Goal: Task Accomplishment & Management: Complete application form

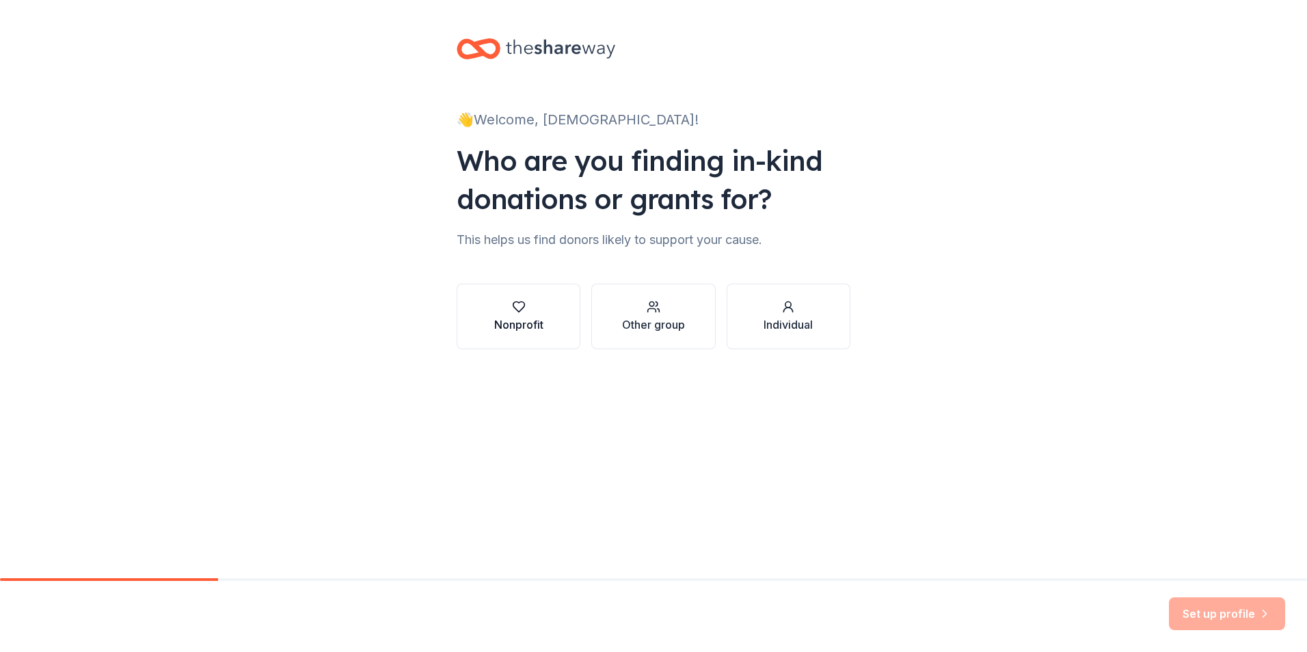
click at [502, 292] on button "Nonprofit" at bounding box center [518, 317] width 124 height 66
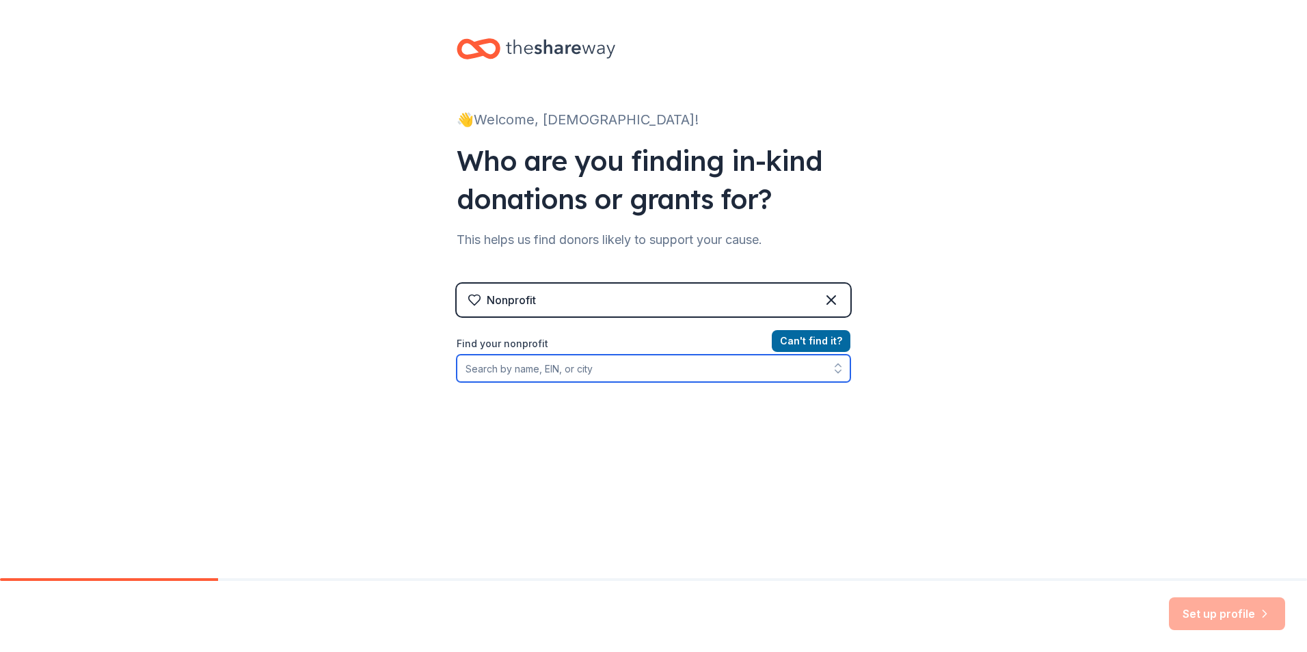
click at [619, 372] on input "Find your nonprofit" at bounding box center [653, 368] width 394 height 27
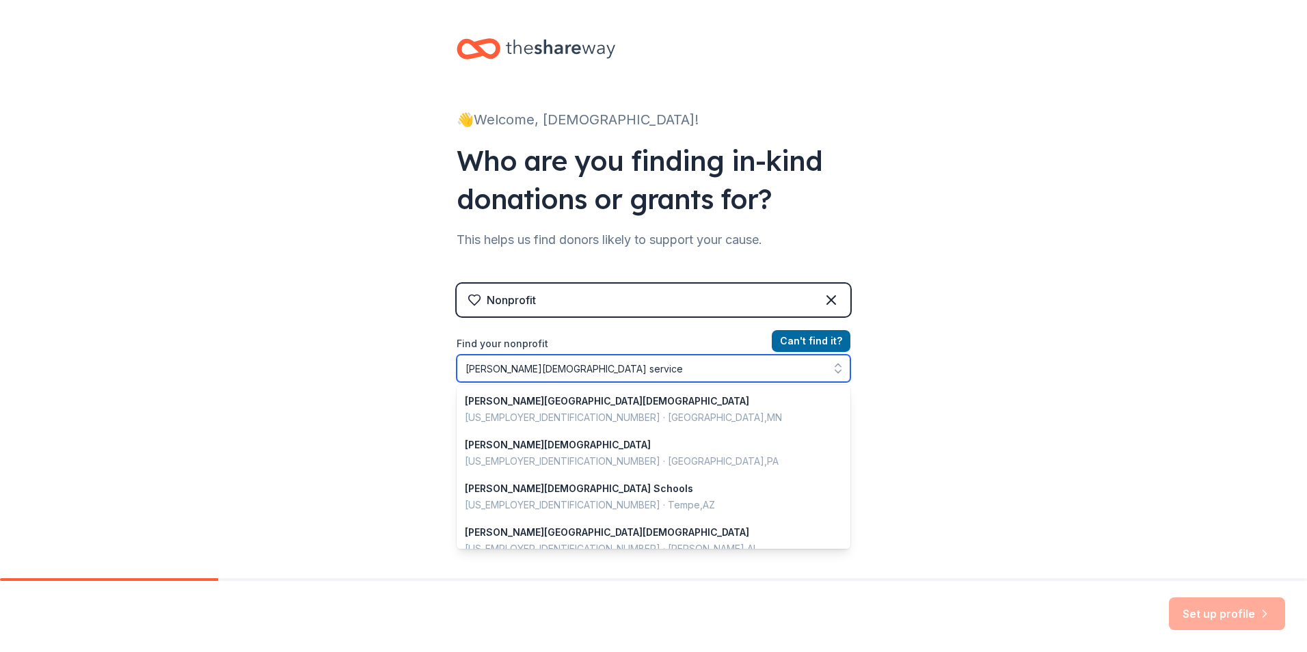
type input "[PERSON_NAME][DEMOGRAPHIC_DATA] services"
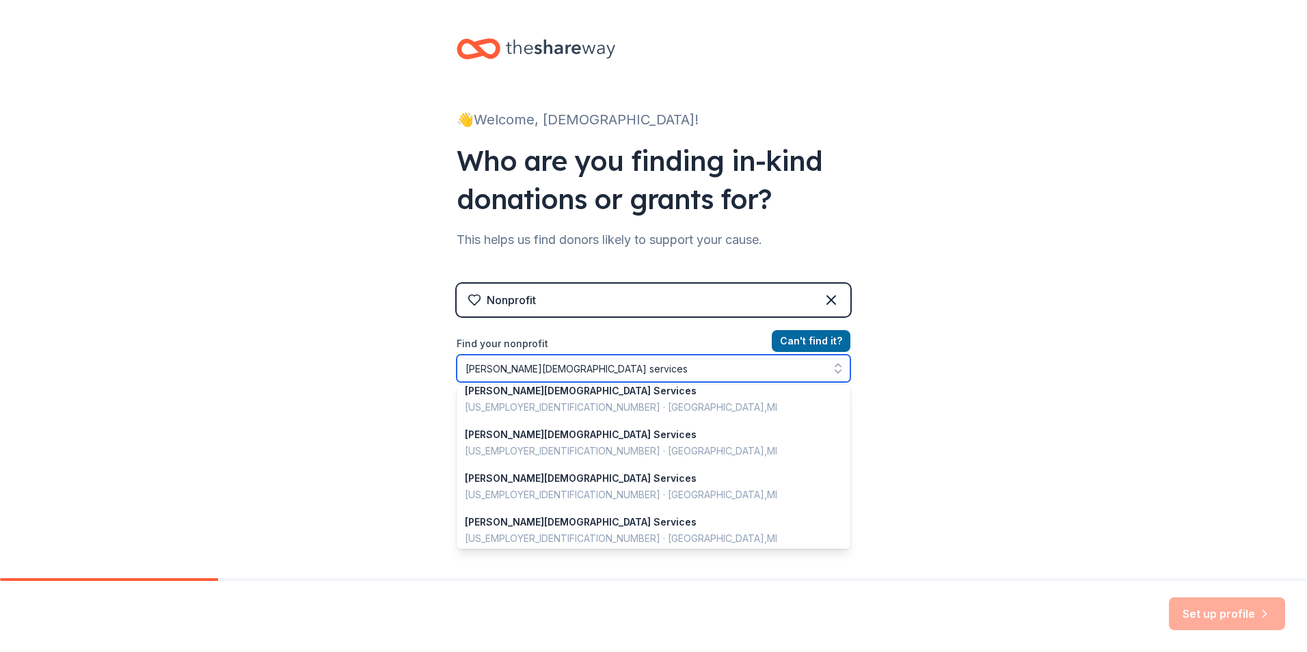
scroll to position [558, 0]
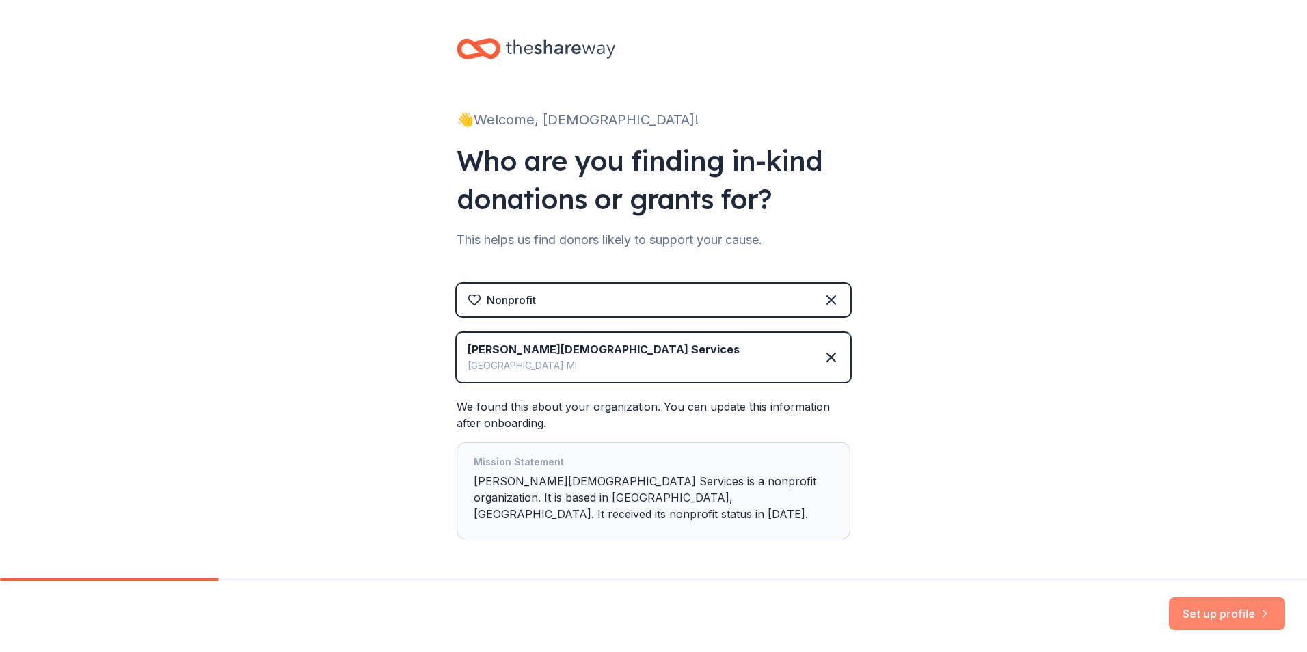
click at [1226, 616] on button "Set up profile" at bounding box center [1226, 613] width 116 height 33
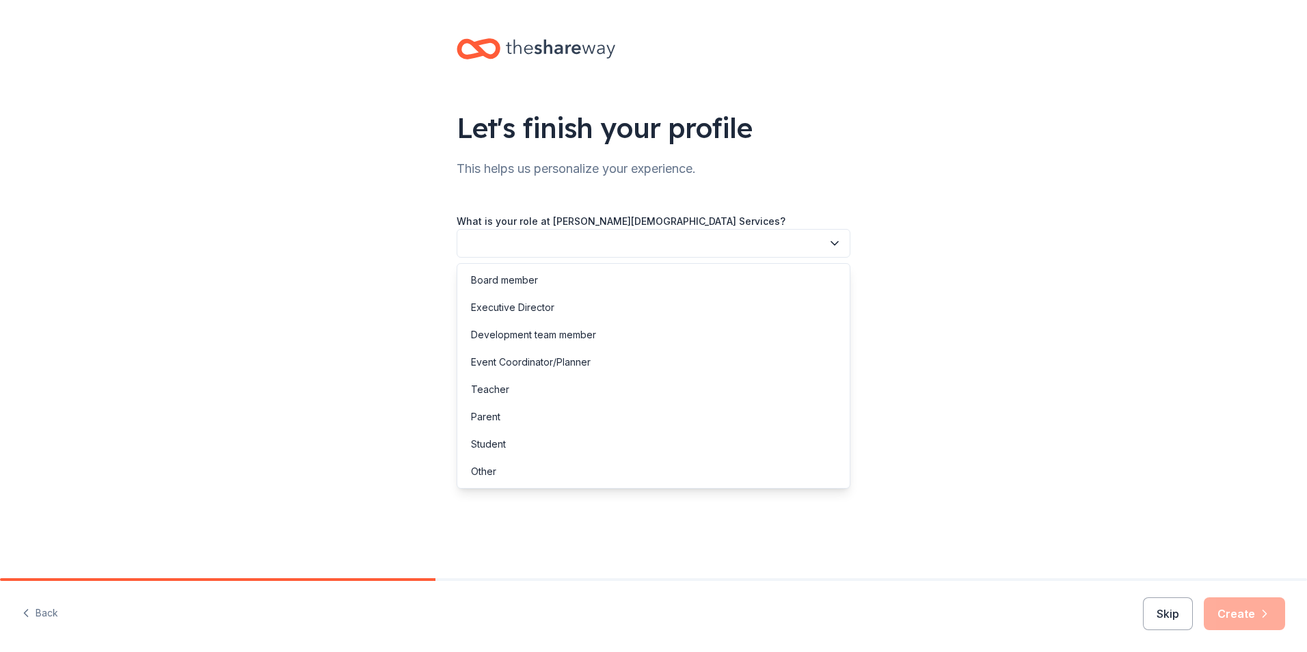
click at [735, 245] on button "button" at bounding box center [653, 243] width 394 height 29
click at [625, 342] on div "Development team member" at bounding box center [653, 334] width 387 height 27
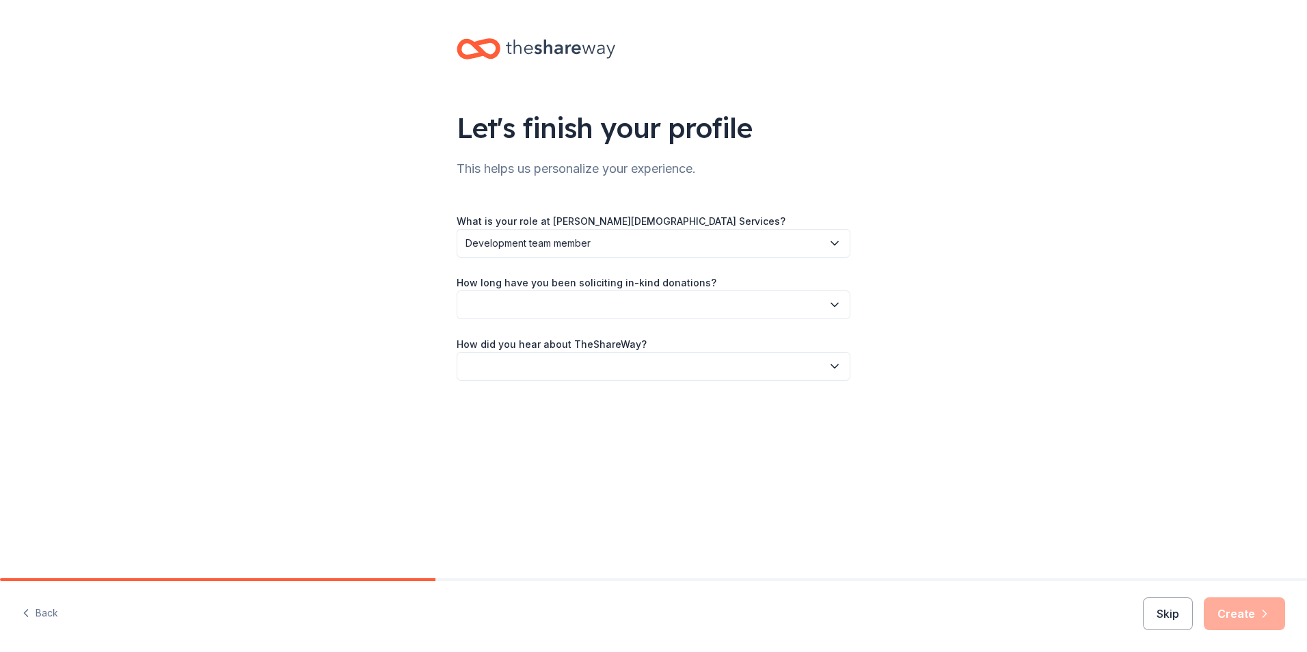
click at [644, 301] on button "button" at bounding box center [653, 304] width 394 height 29
click at [612, 345] on div "This is my first time!" at bounding box center [653, 341] width 387 height 27
click at [612, 361] on button "button" at bounding box center [653, 366] width 394 height 29
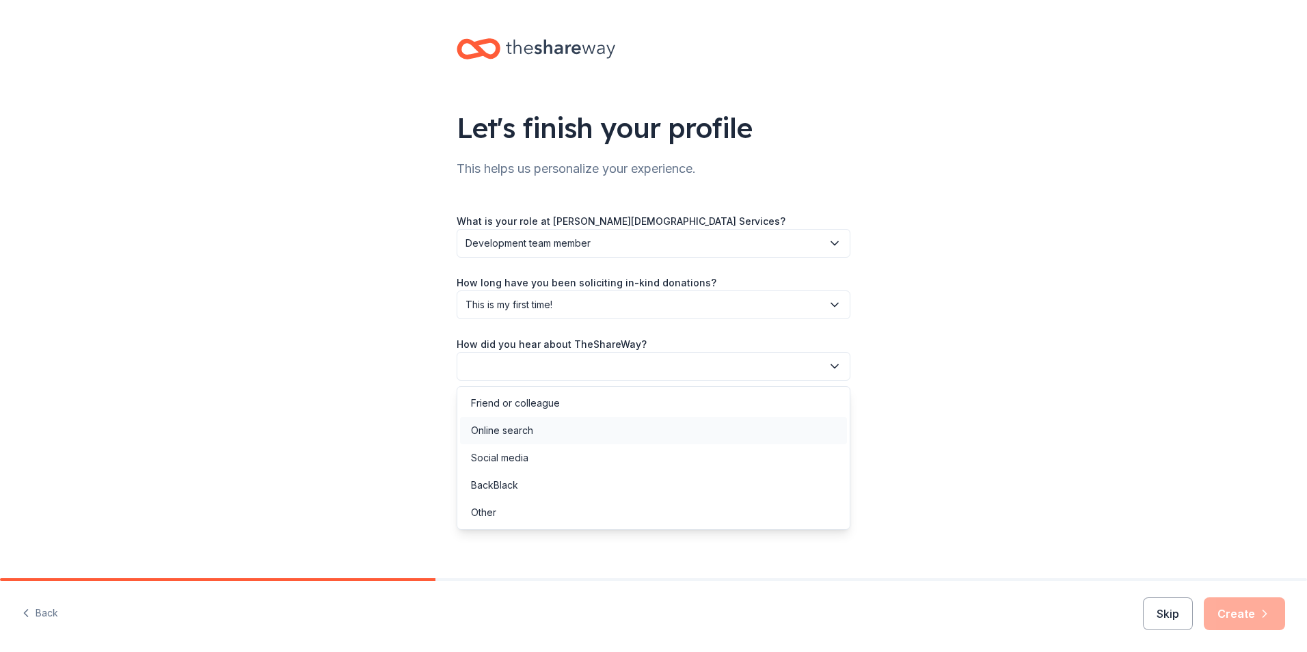
click at [586, 439] on div "Online search" at bounding box center [653, 430] width 387 height 27
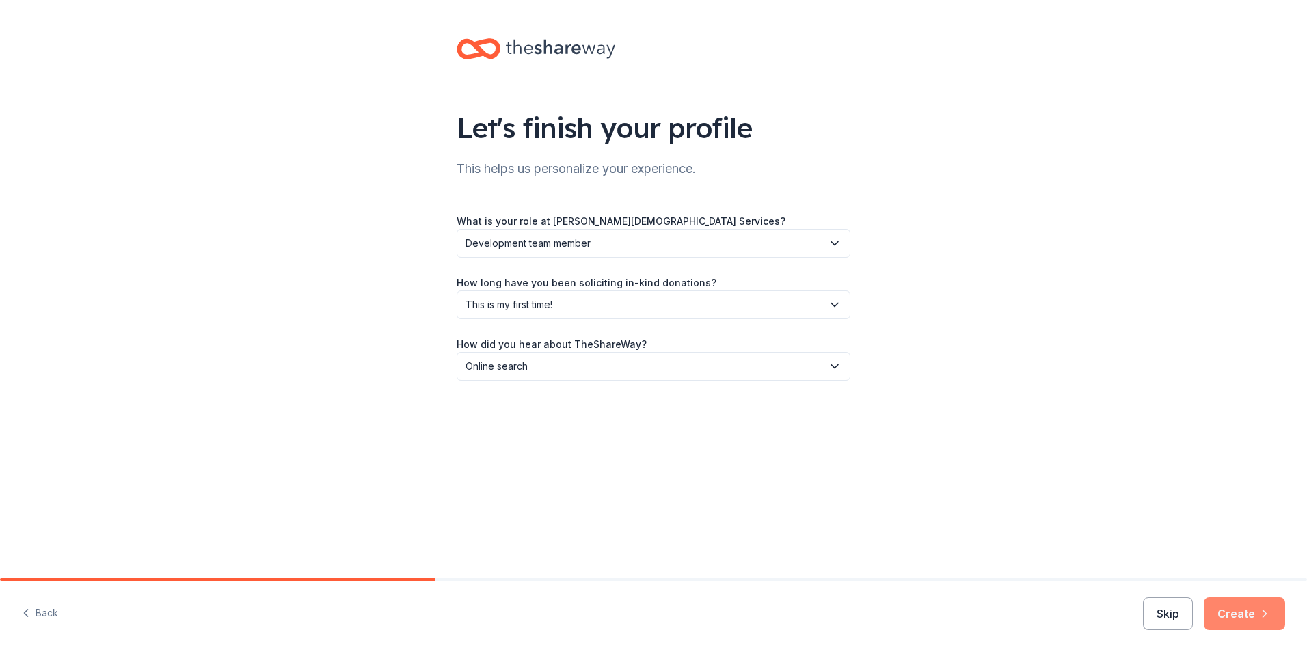
click at [1258, 605] on button "Create" at bounding box center [1243, 613] width 81 height 33
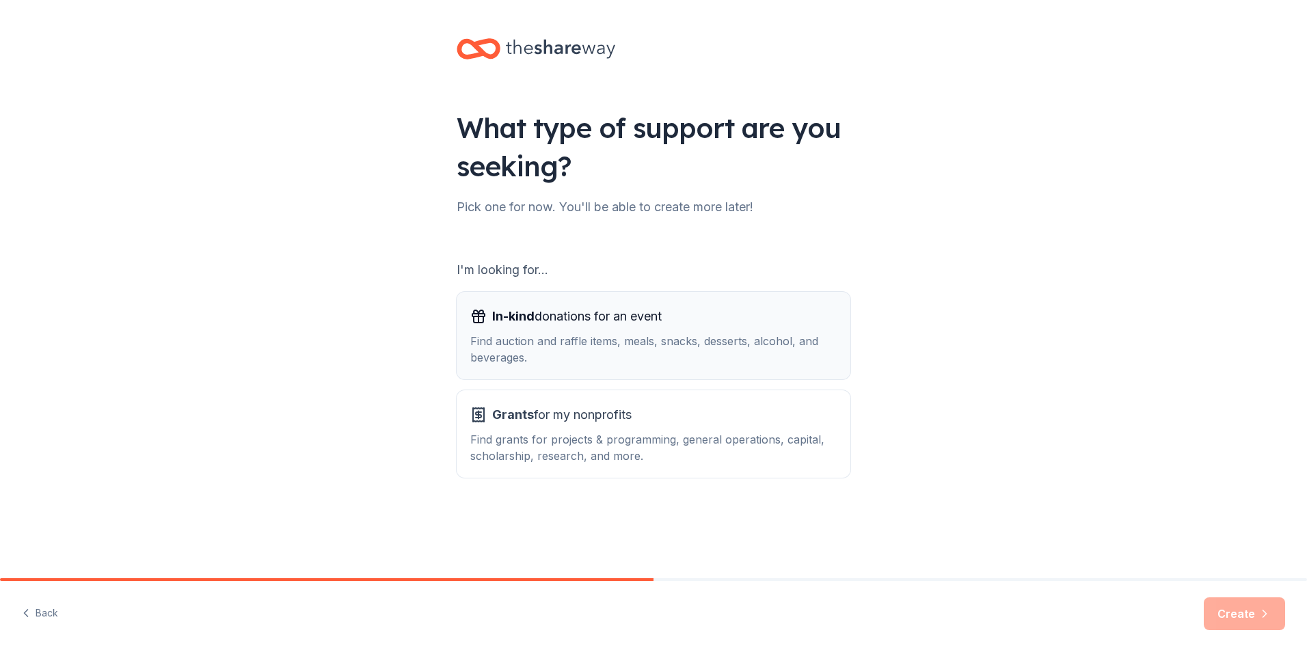
click at [625, 333] on div "Find auction and raffle items, meals, snacks, desserts, alcohol, and beverages." at bounding box center [653, 349] width 366 height 33
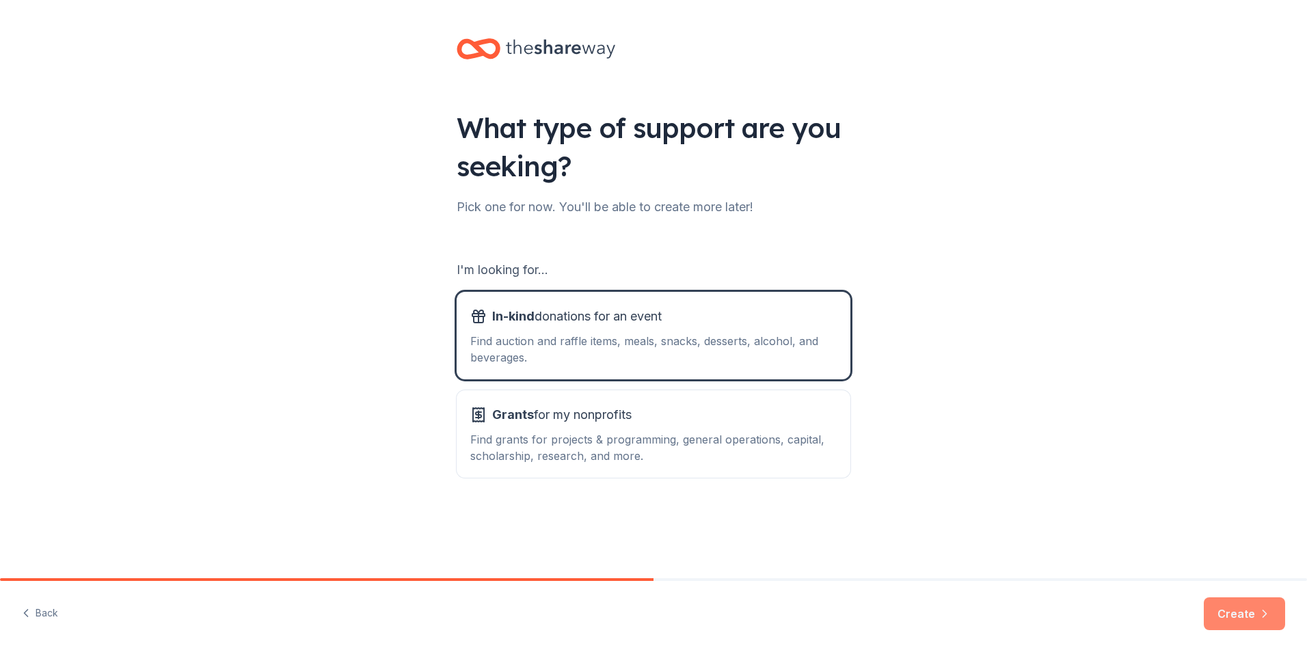
click at [1229, 610] on button "Create" at bounding box center [1243, 613] width 81 height 33
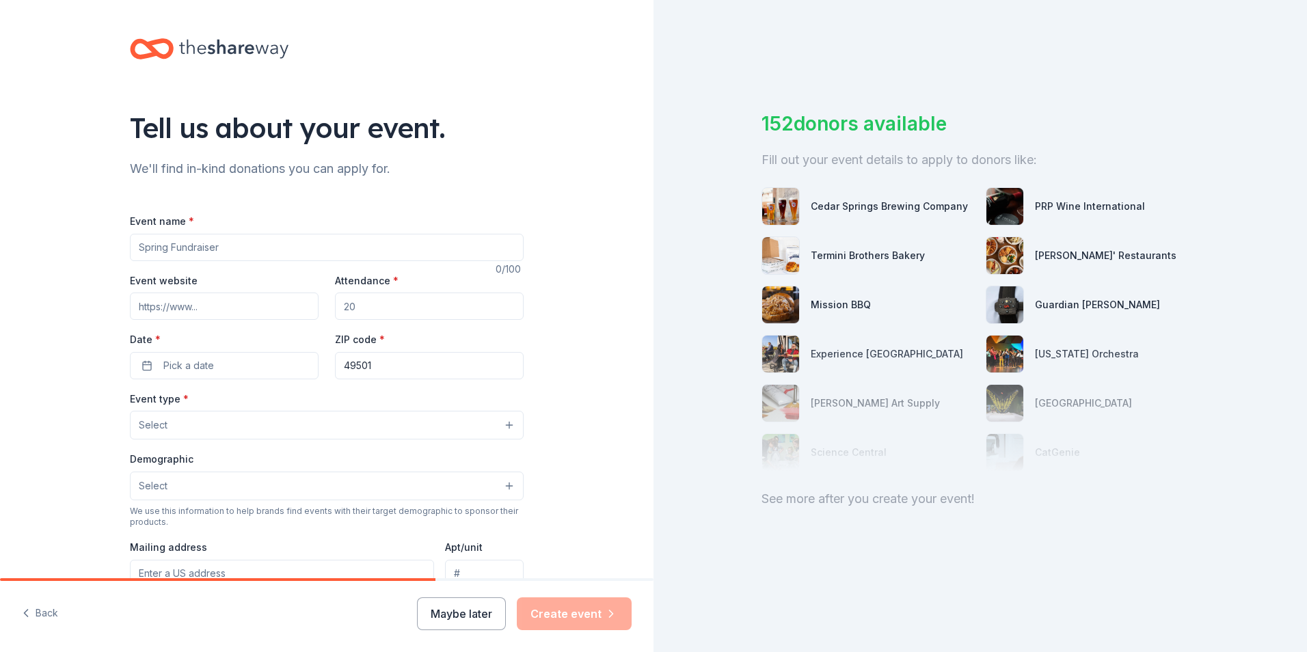
click at [272, 251] on input "Event name *" at bounding box center [327, 247] width 394 height 27
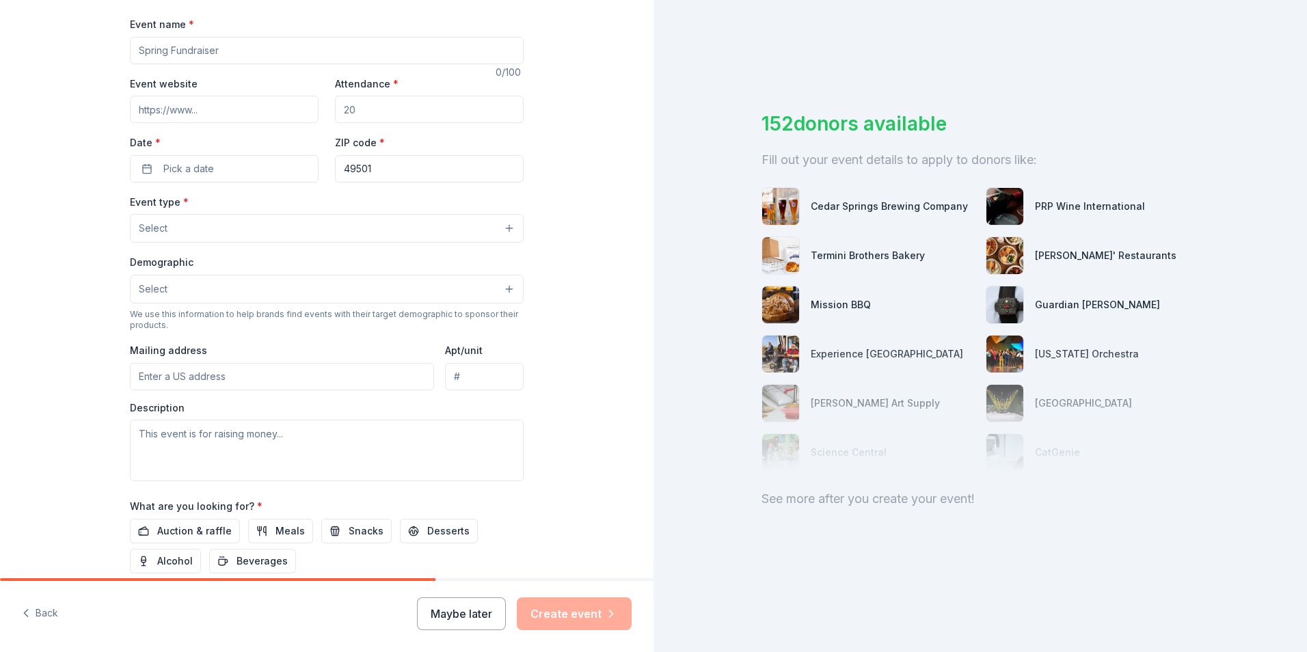
scroll to position [205, 0]
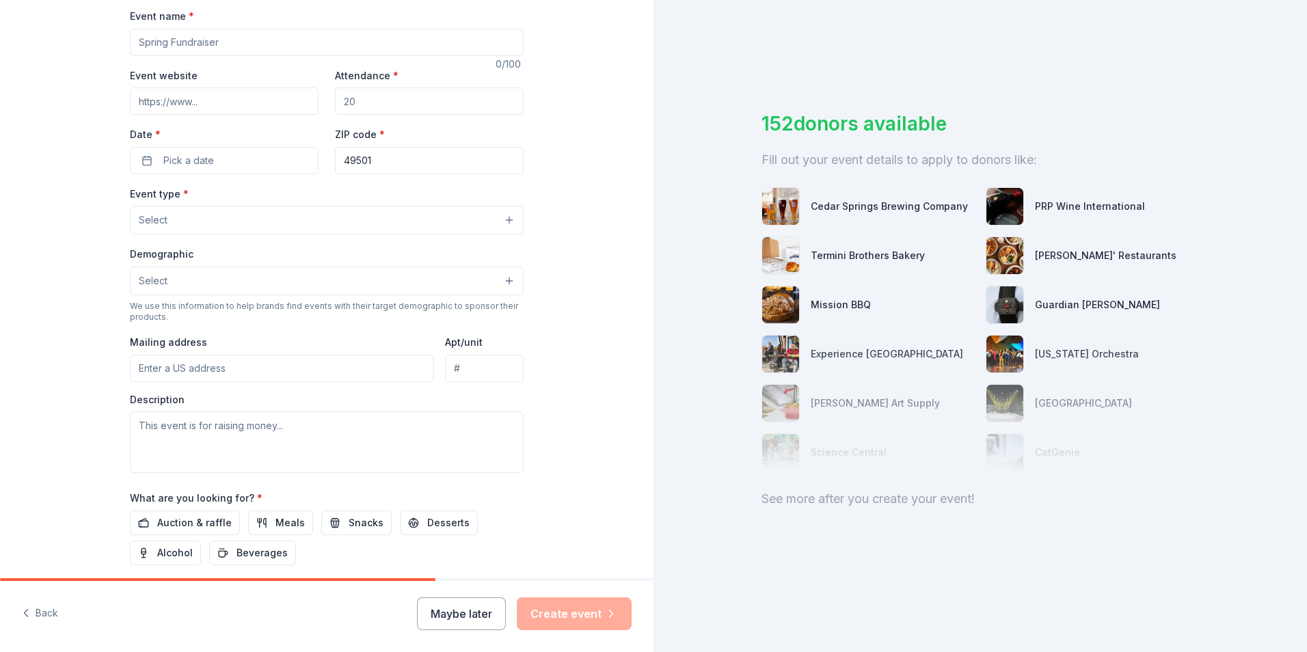
click at [261, 372] on input "Mailing address" at bounding box center [282, 368] width 304 height 27
type input "[STREET_ADDRESS]"
click at [303, 442] on textarea at bounding box center [327, 441] width 394 height 61
click at [234, 223] on button "Select" at bounding box center [327, 220] width 394 height 29
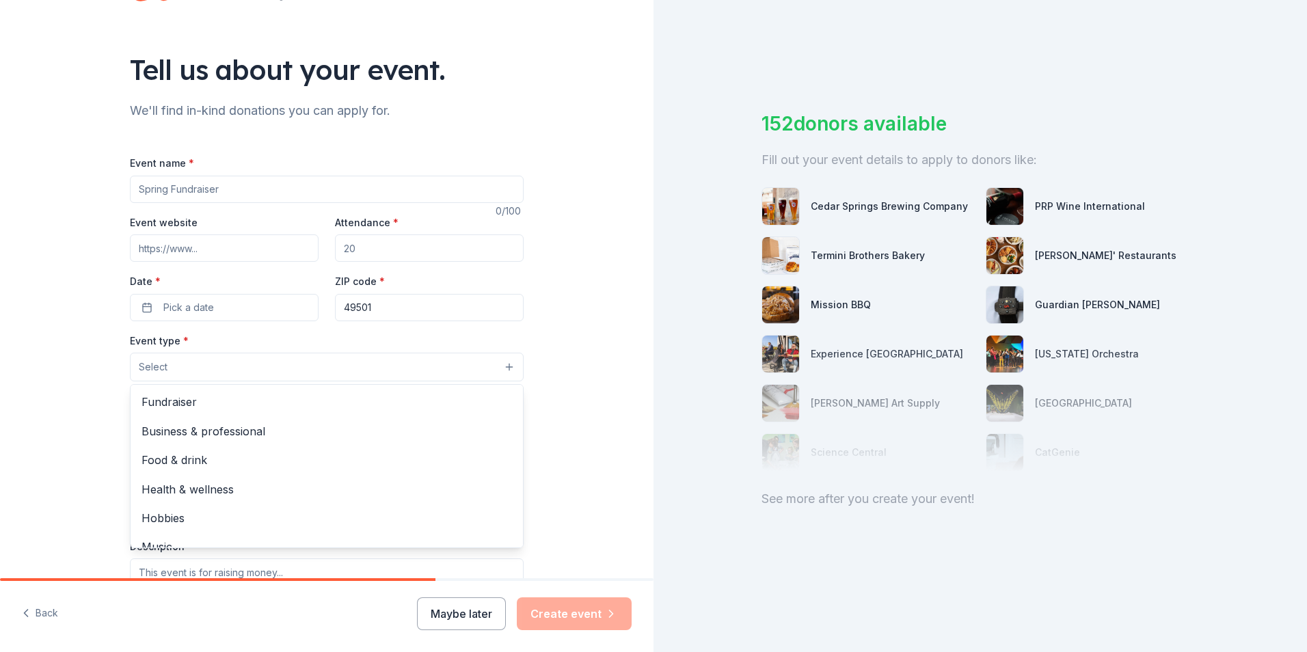
scroll to position [195, 0]
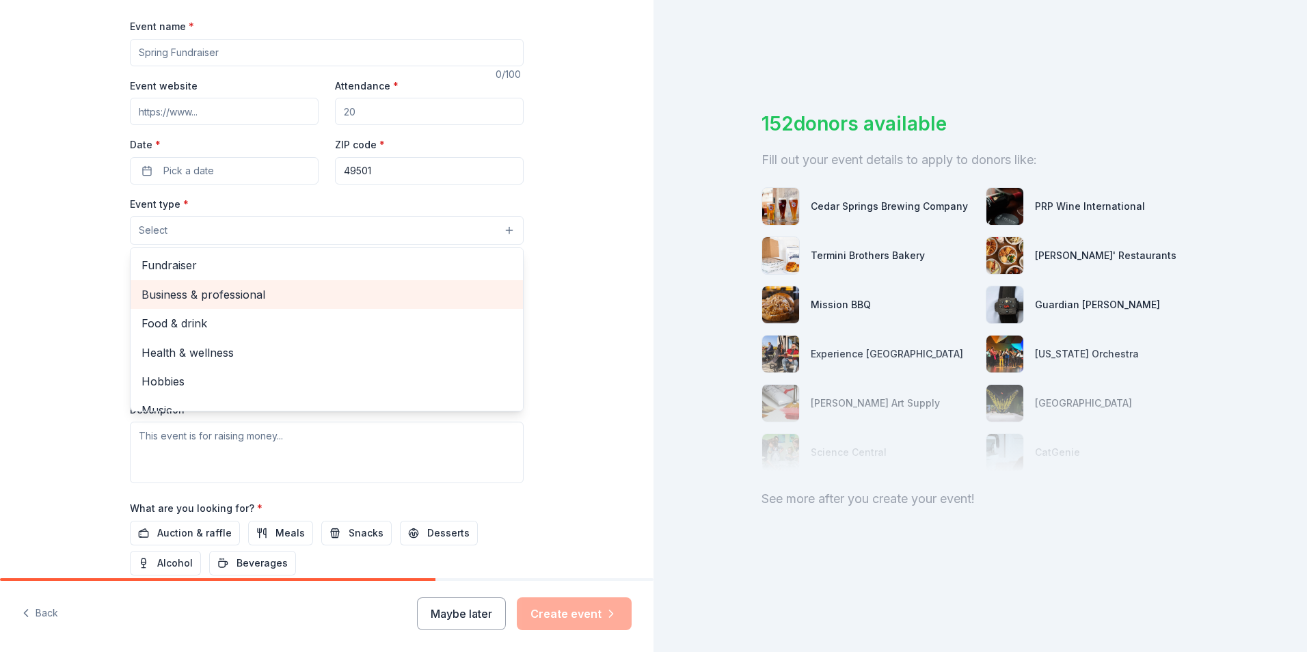
click at [299, 300] on span "Business & professional" at bounding box center [326, 295] width 370 height 18
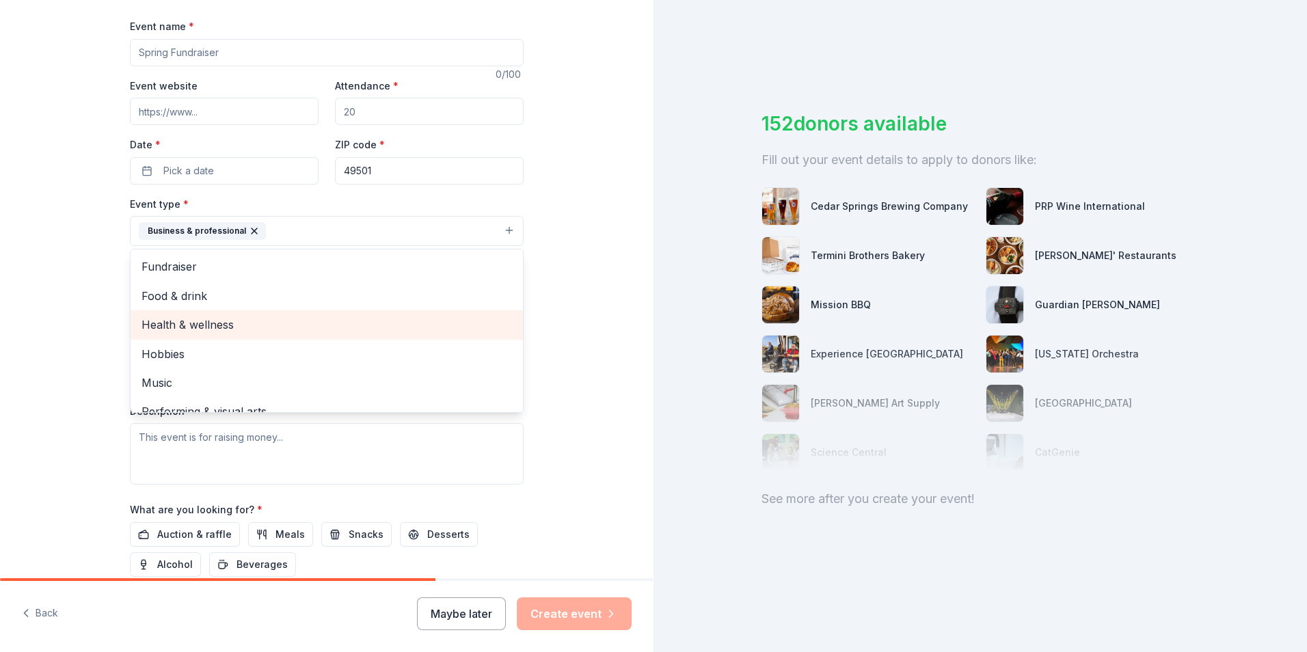
click at [293, 325] on span "Health & wellness" at bounding box center [326, 325] width 370 height 18
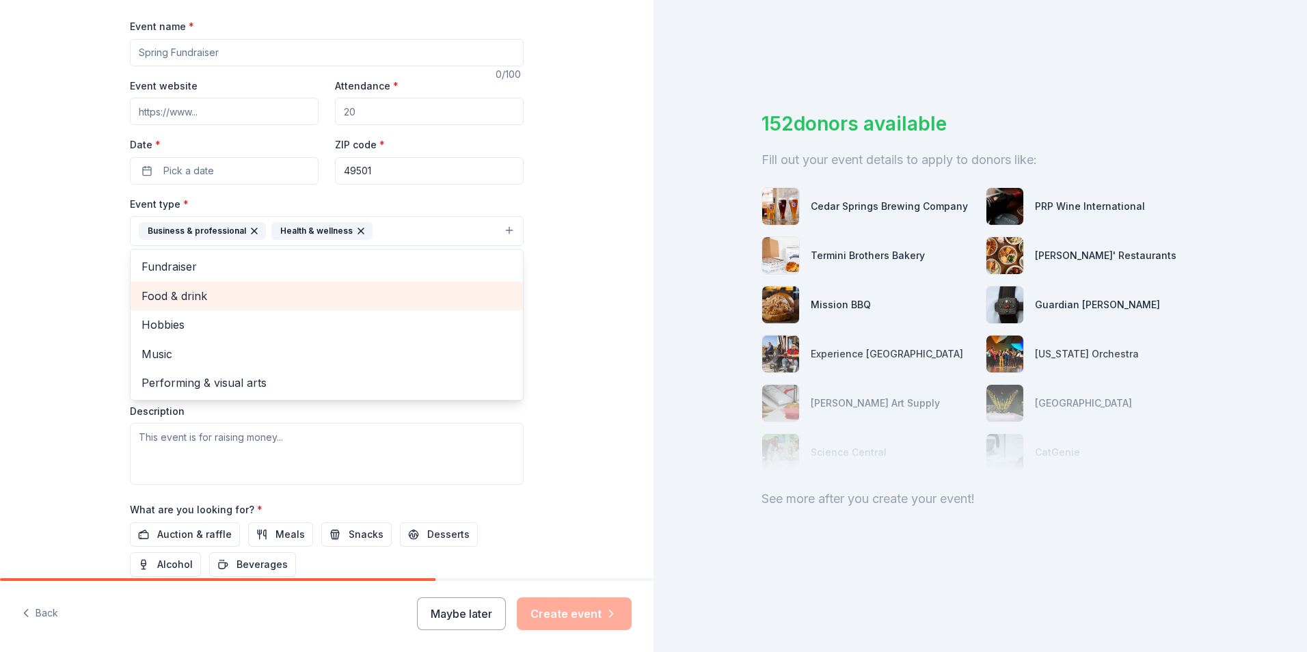
click at [199, 295] on span "Food & drink" at bounding box center [326, 296] width 370 height 18
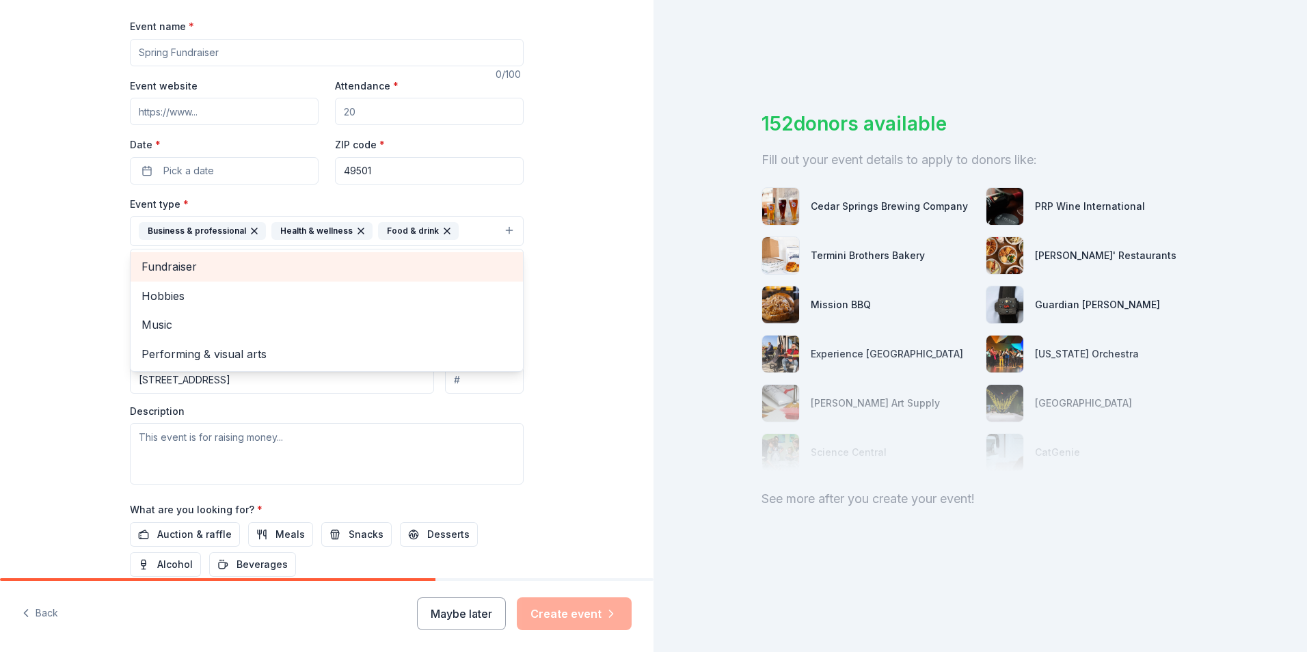
click at [204, 266] on span "Fundraiser" at bounding box center [326, 267] width 370 height 18
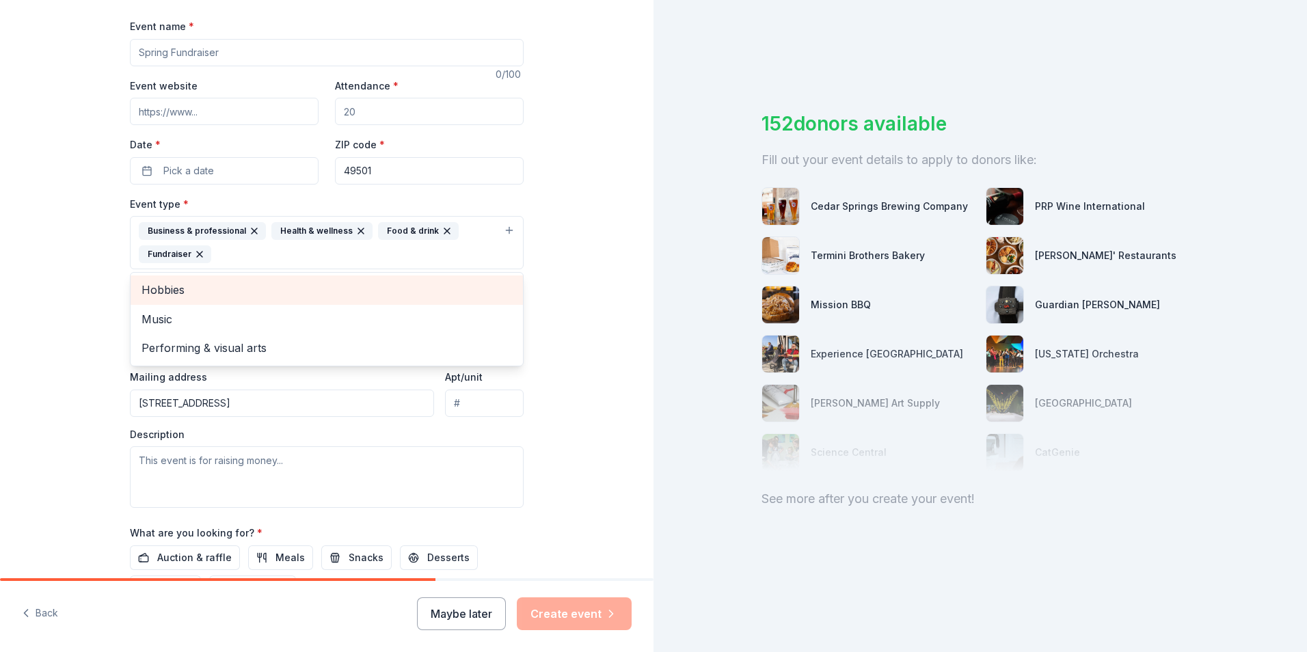
click at [228, 292] on span "Hobbies" at bounding box center [326, 290] width 370 height 18
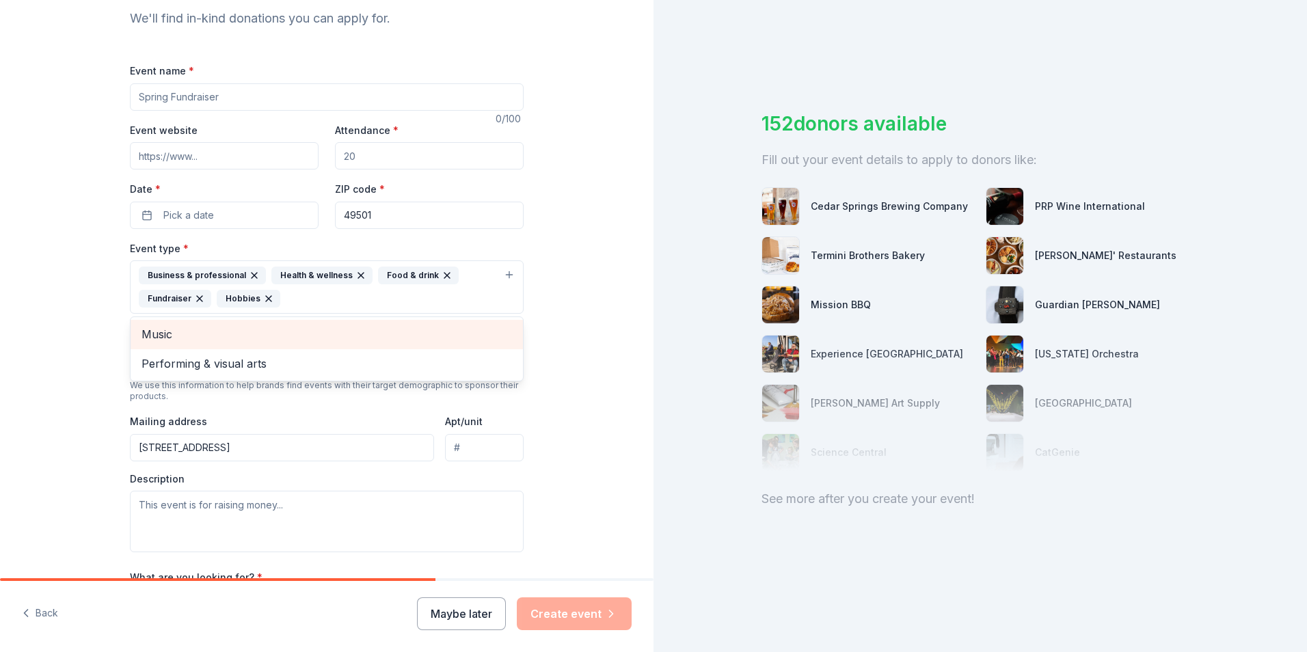
scroll to position [126, 0]
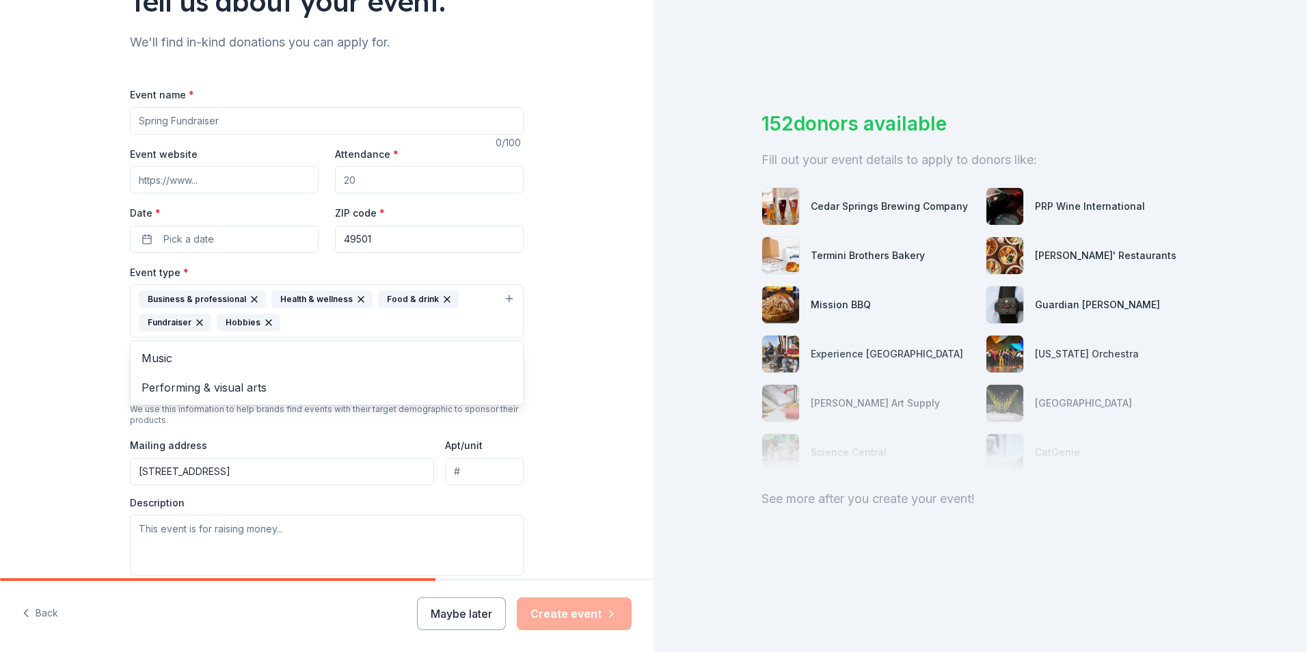
click at [210, 122] on div "Event name * 0 /100 Event website Attendance * Date * Pick a date ZIP code * 49…" at bounding box center [327, 414] width 394 height 656
click at [245, 118] on input "Event name *" at bounding box center [327, 120] width 394 height 27
type input "Harvest Party"
click at [387, 182] on input "Attendance *" at bounding box center [429, 179] width 189 height 27
click at [383, 178] on input "Attendance *" at bounding box center [429, 179] width 189 height 27
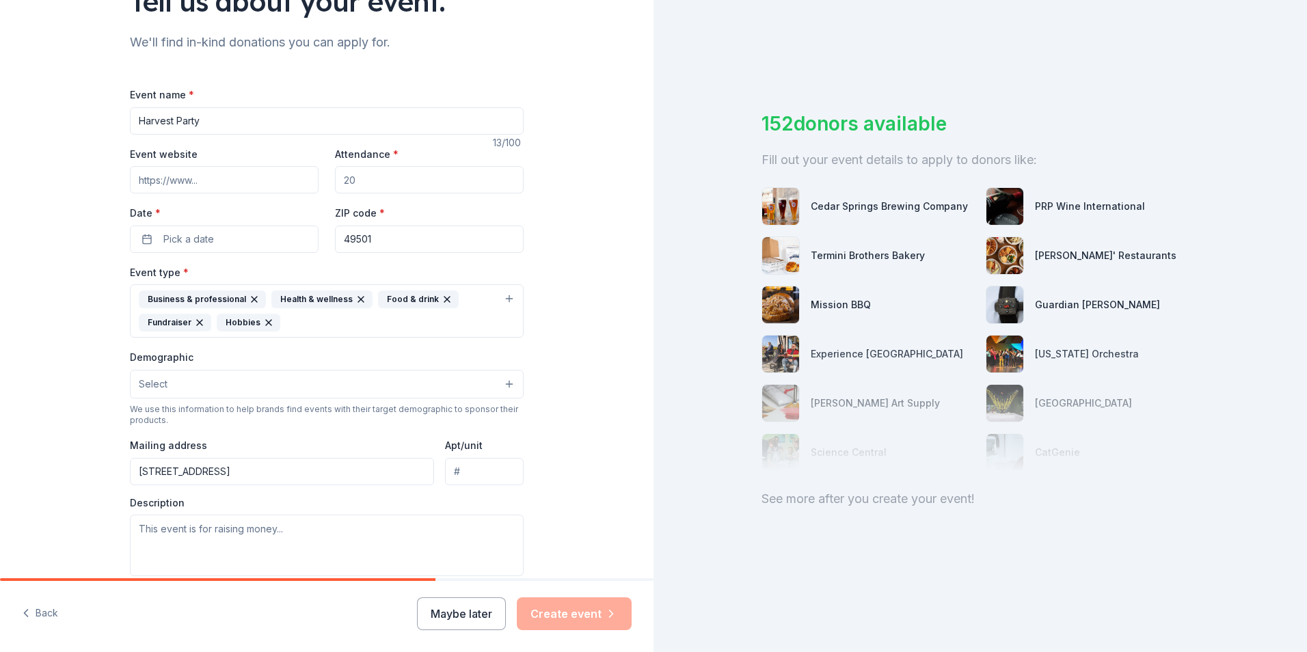
drag, startPoint x: 383, startPoint y: 178, endPoint x: 320, endPoint y: 181, distance: 62.3
click at [320, 181] on div "Event website Attendance * Date * Pick a date ZIP code * 49501" at bounding box center [327, 199] width 394 height 107
type input "50"
click at [182, 233] on span "Pick a date" at bounding box center [188, 239] width 51 height 16
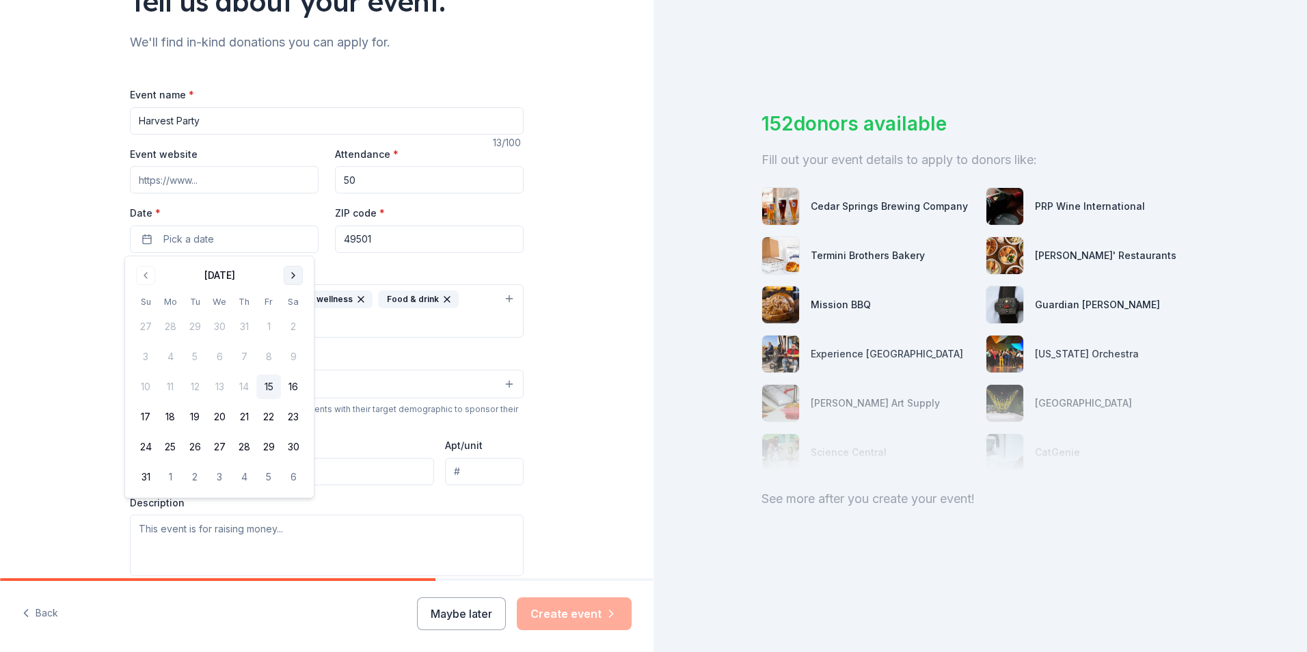
click at [295, 277] on button "Go to next month" at bounding box center [293, 275] width 19 height 19
click at [292, 327] on button "4" at bounding box center [293, 326] width 25 height 25
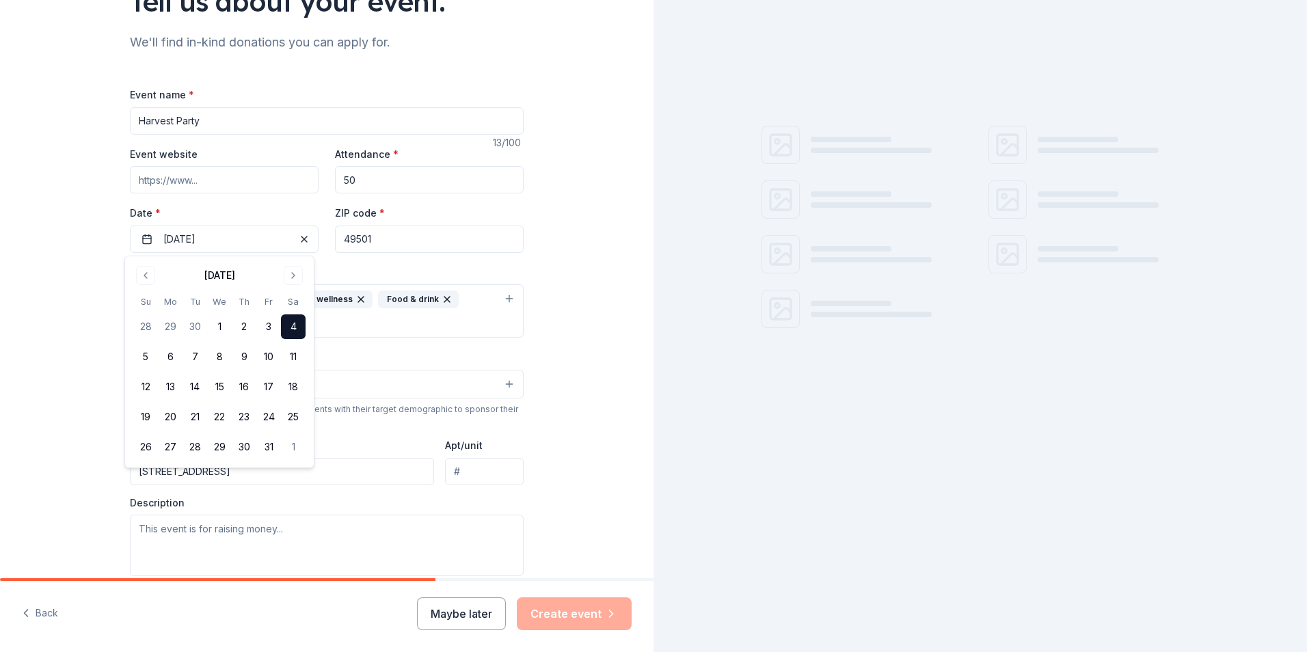
click at [410, 241] on input "49501" at bounding box center [429, 238] width 189 height 27
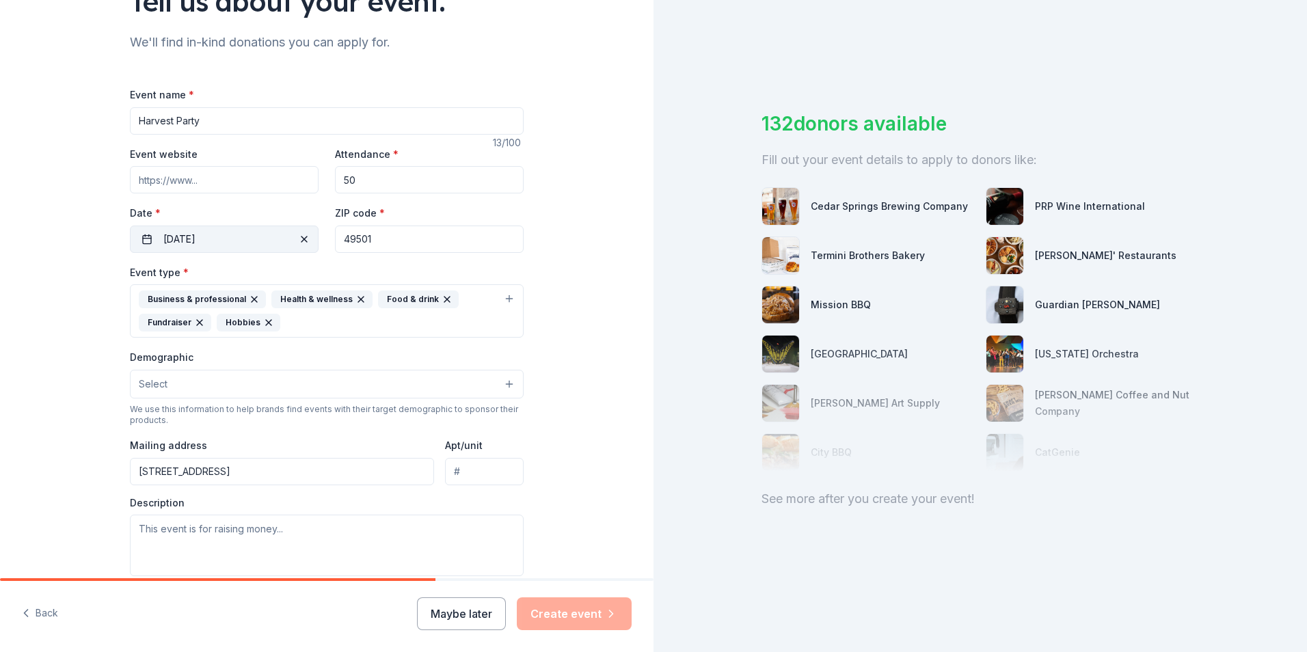
drag, startPoint x: 410, startPoint y: 241, endPoint x: 311, endPoint y: 241, distance: 99.1
click at [311, 241] on div "Event website Attendance * 50 Date * [DATE] ZIP code * 49501" at bounding box center [327, 199] width 394 height 107
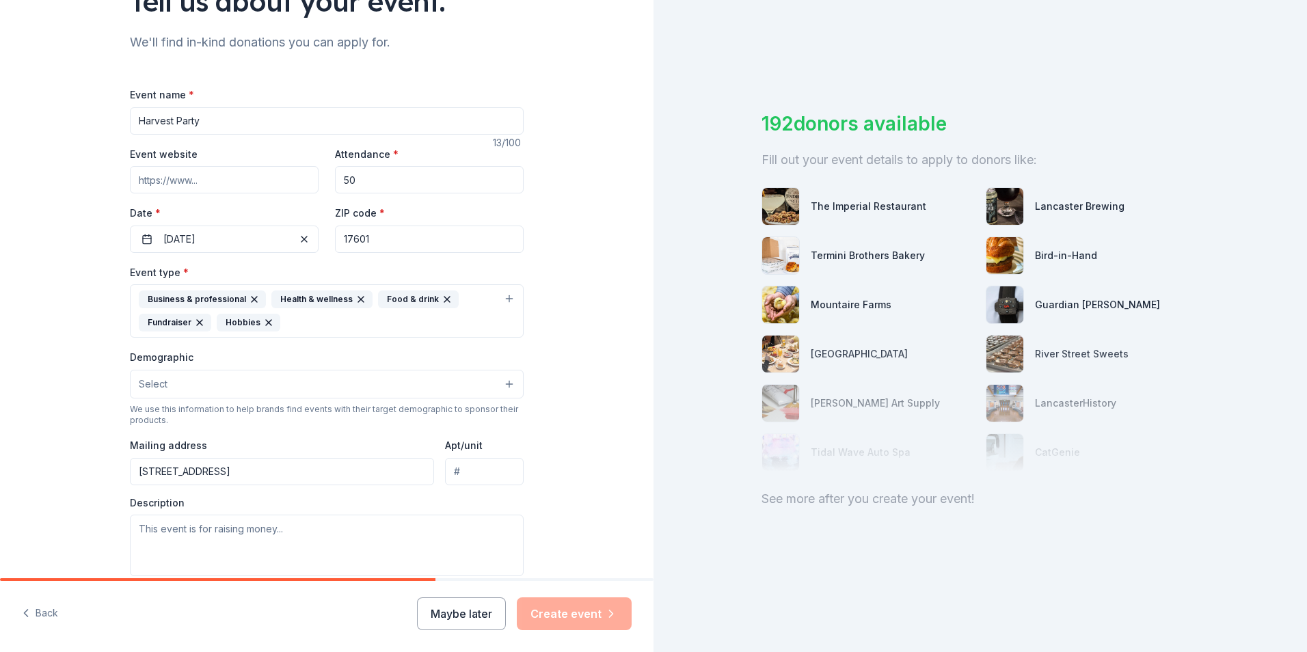
type input "17601"
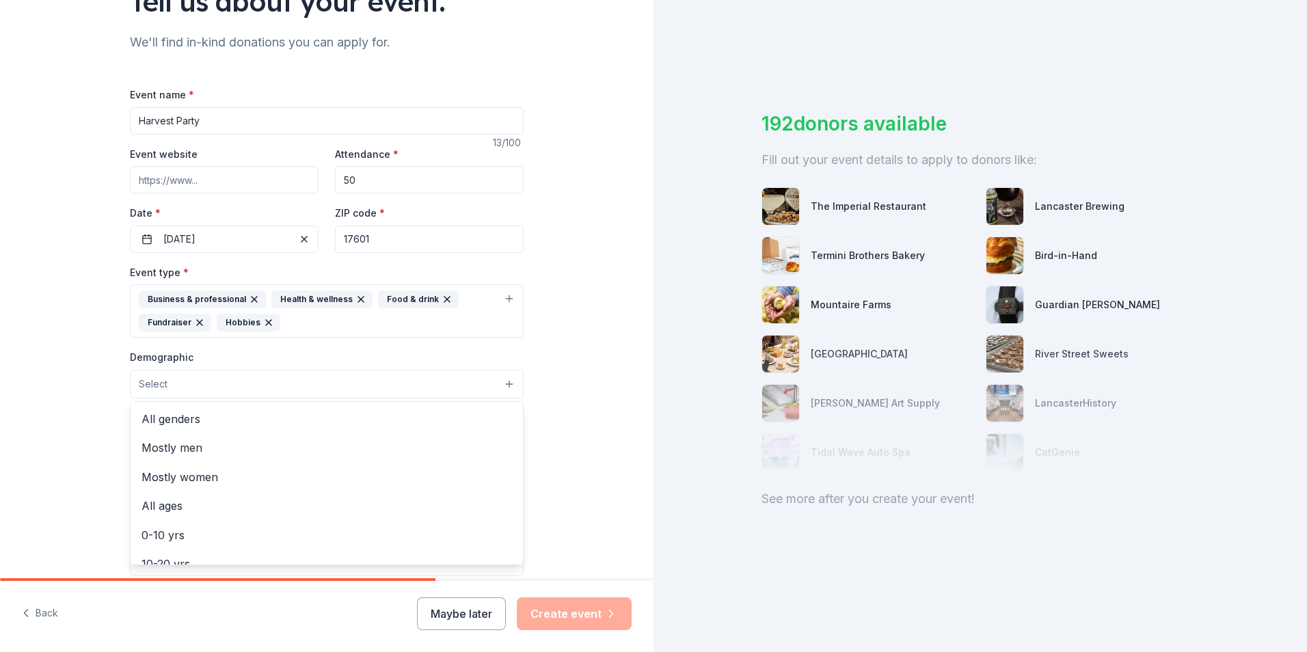
click at [270, 387] on button "Select" at bounding box center [327, 384] width 394 height 29
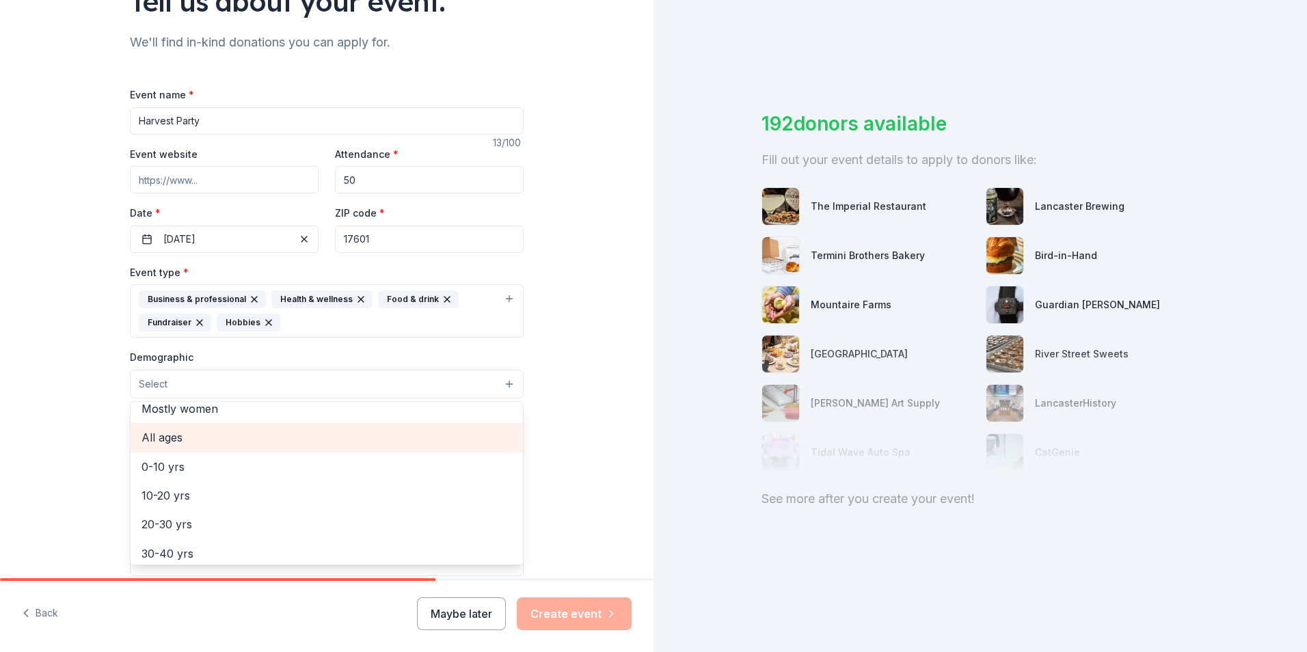
click at [167, 435] on span "All ages" at bounding box center [326, 437] width 370 height 18
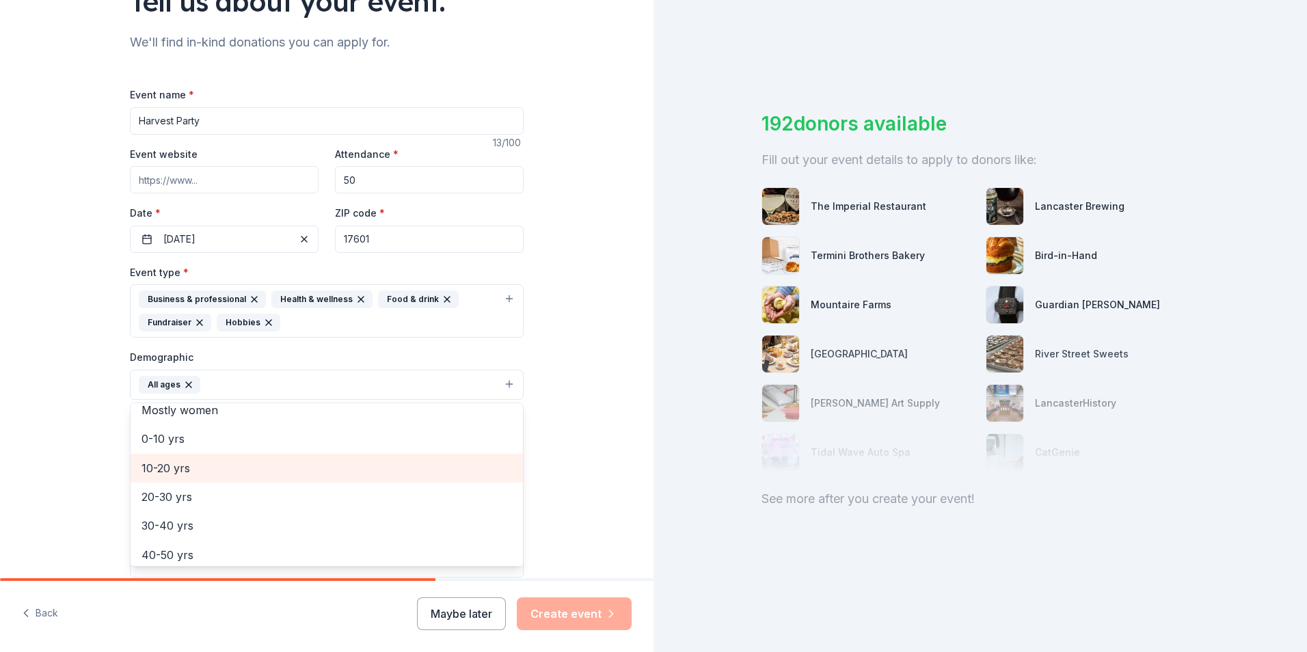
scroll to position [0, 0]
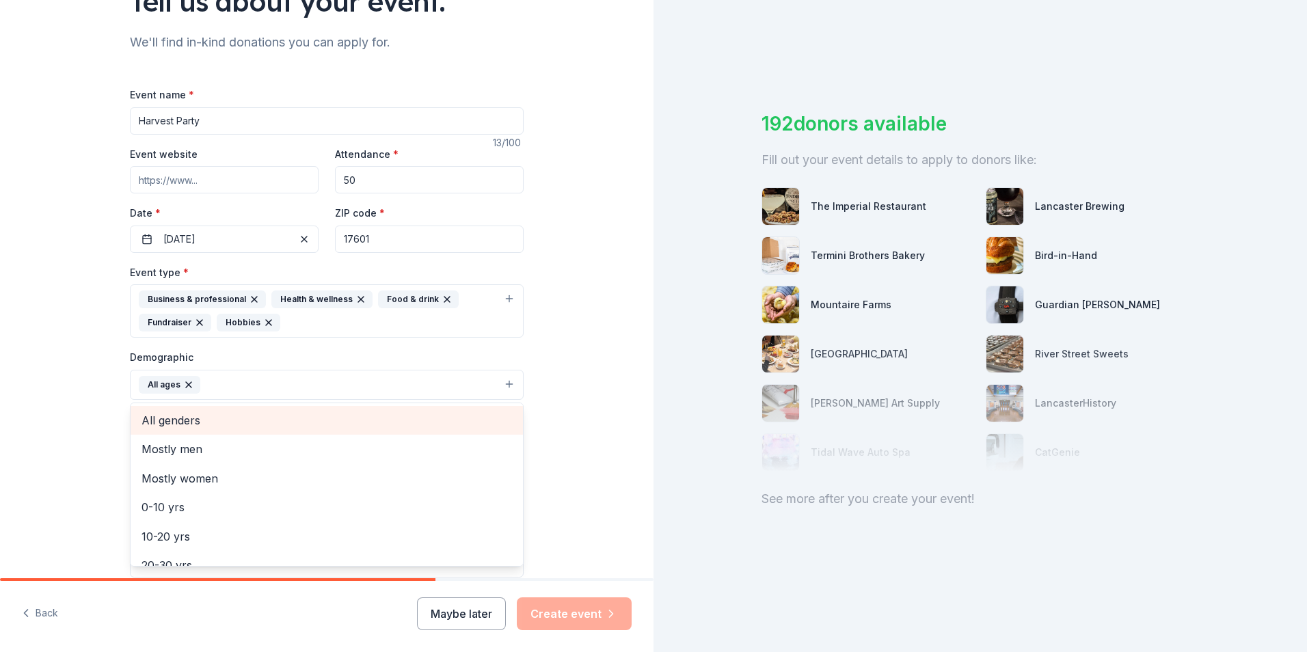
click at [206, 424] on span "All genders" at bounding box center [326, 420] width 370 height 18
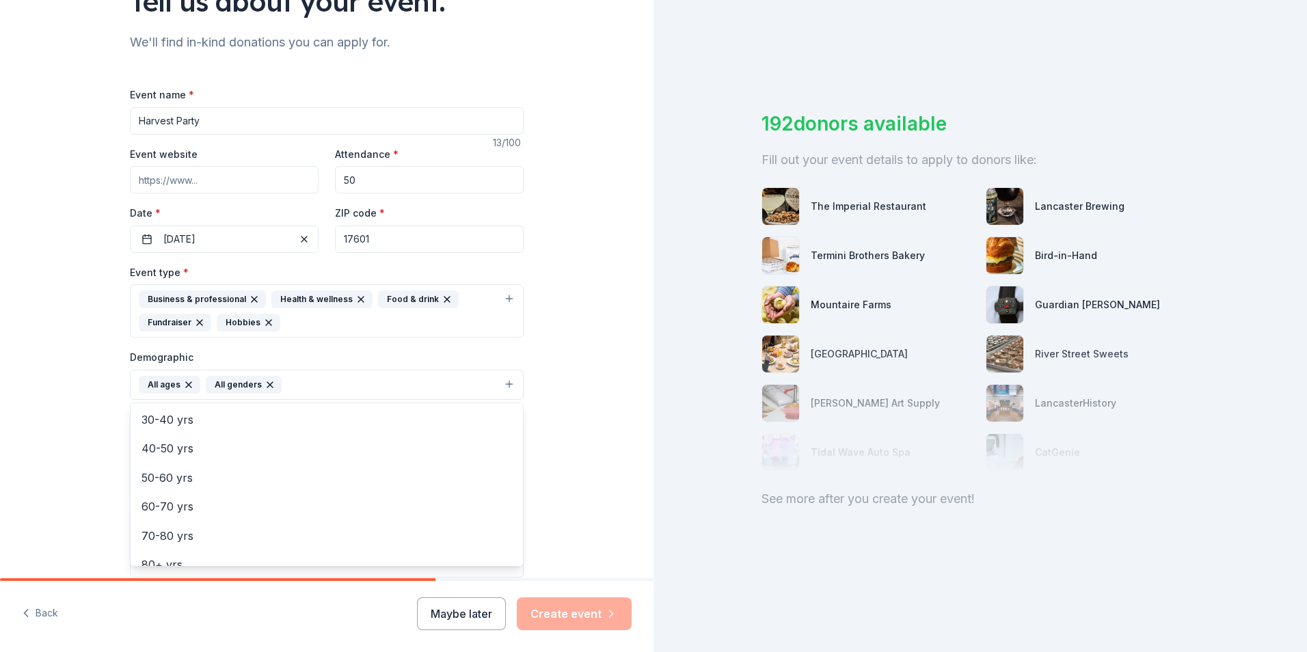
scroll to position [161, 0]
click at [568, 383] on div "Tell us about your event. We'll find in-kind donations you can apply for. Event…" at bounding box center [326, 341] width 653 height 935
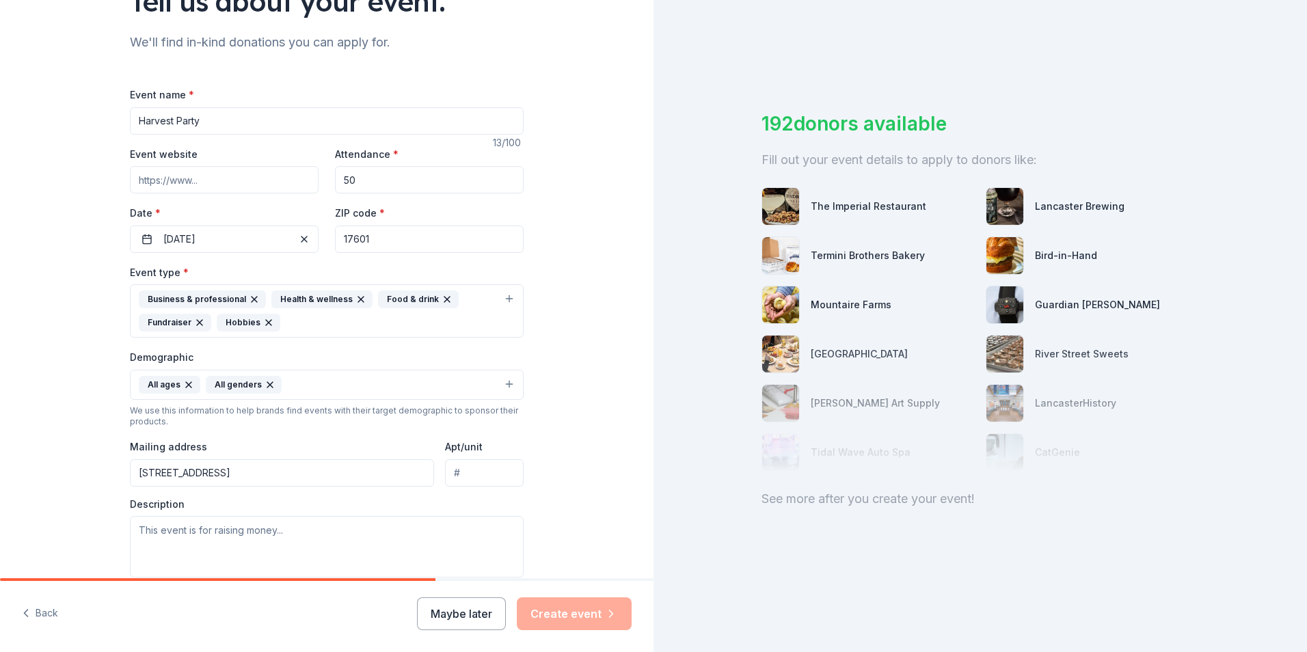
scroll to position [263, 0]
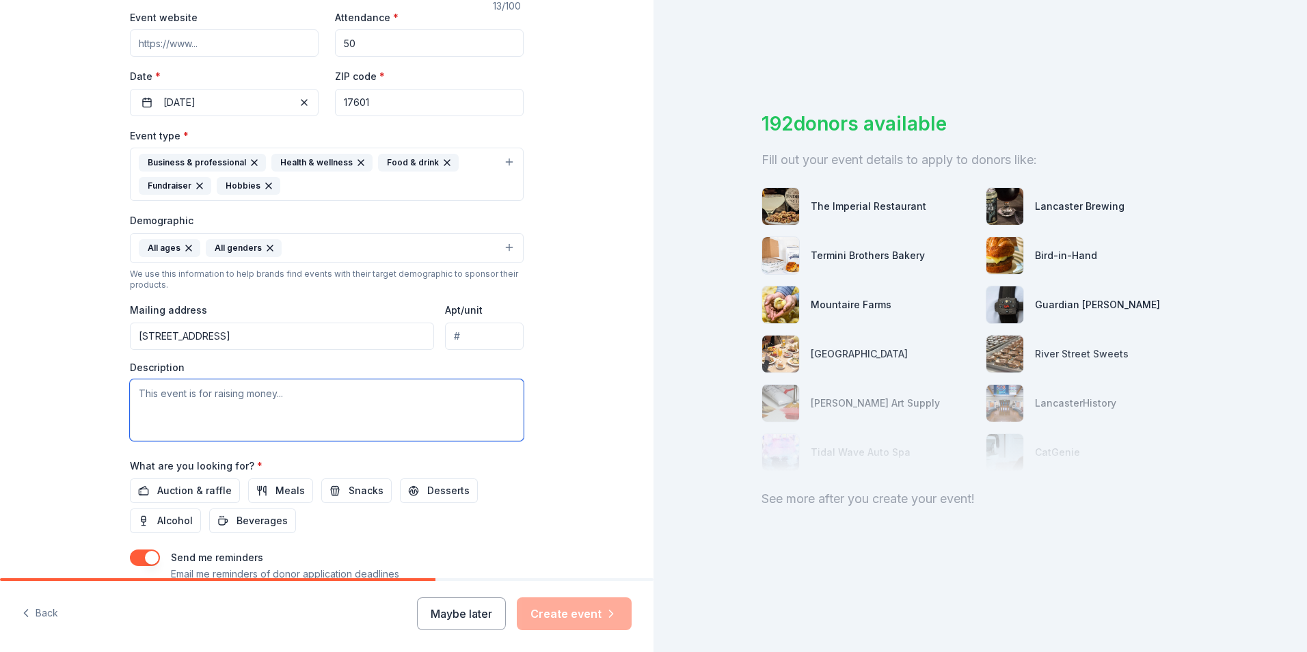
click at [312, 406] on textarea at bounding box center [327, 409] width 394 height 61
type textarea "W"
click at [189, 496] on span "Auction & raffle" at bounding box center [194, 490] width 74 height 16
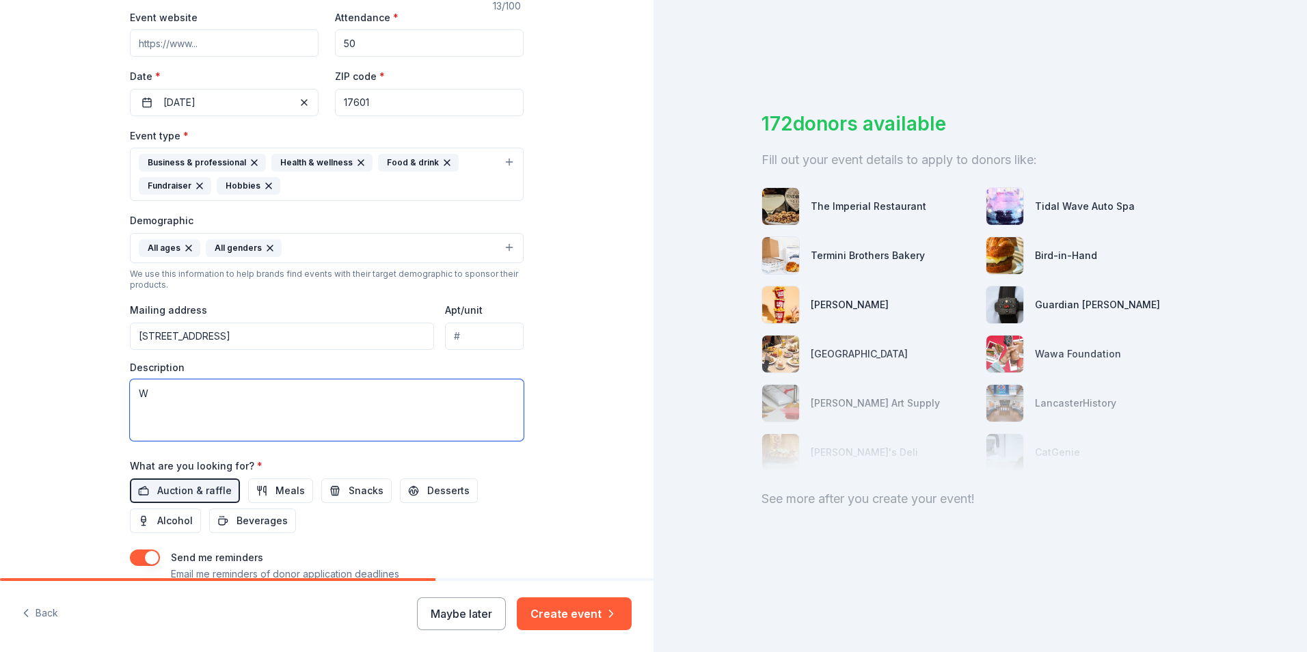
click at [192, 404] on textarea "W" at bounding box center [327, 409] width 394 height 61
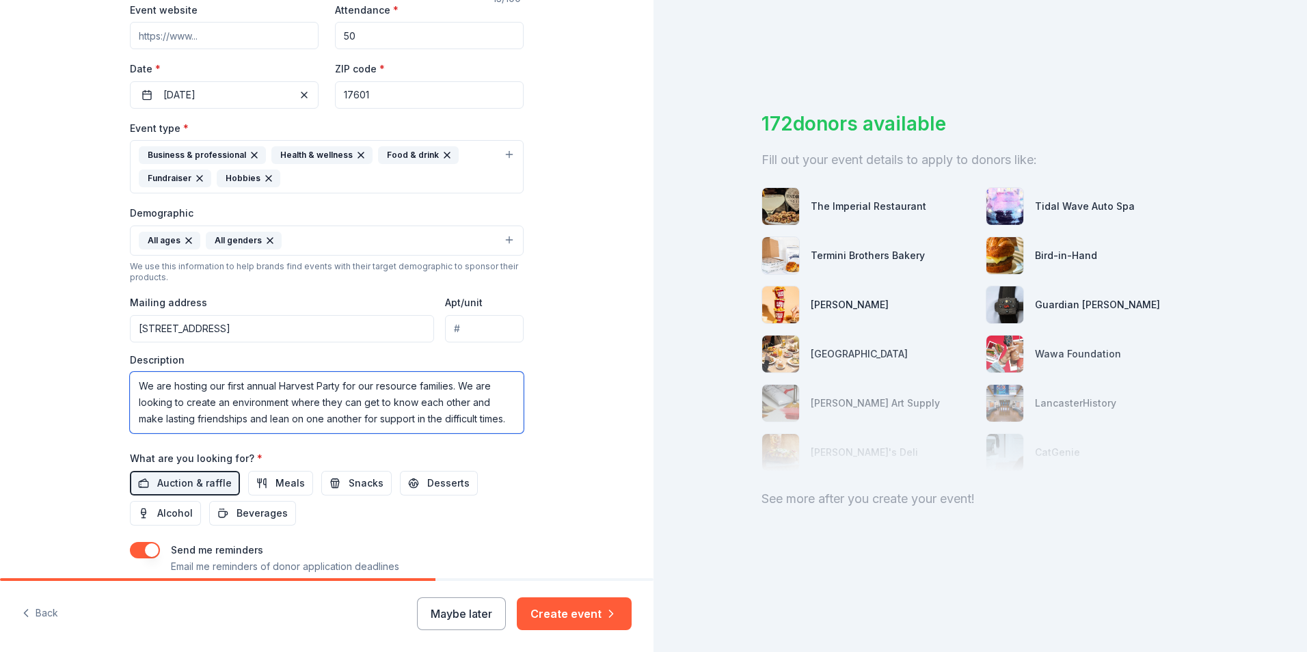
scroll to position [152, 0]
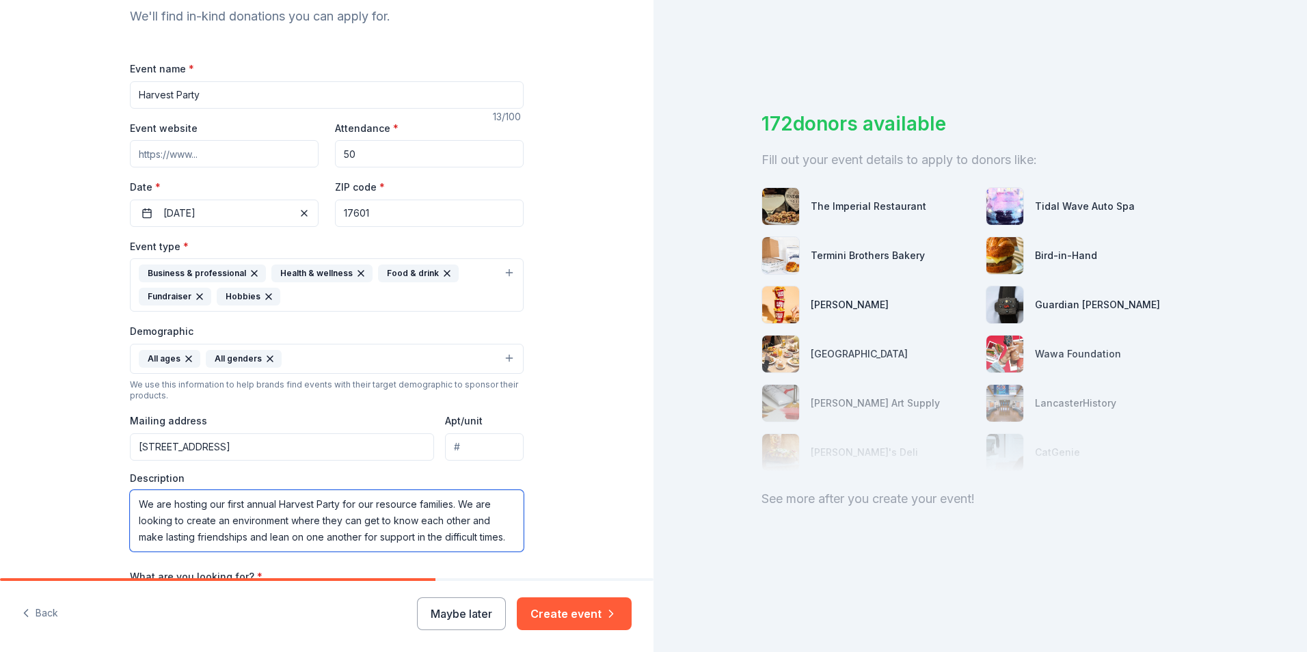
type textarea "We are hosting our first annual Harvest Party for our resource families. We are…"
click at [471, 445] on input "Apt/unit" at bounding box center [484, 446] width 79 height 27
type input "Suite 201"
click at [587, 607] on button "Create event" at bounding box center [574, 613] width 115 height 33
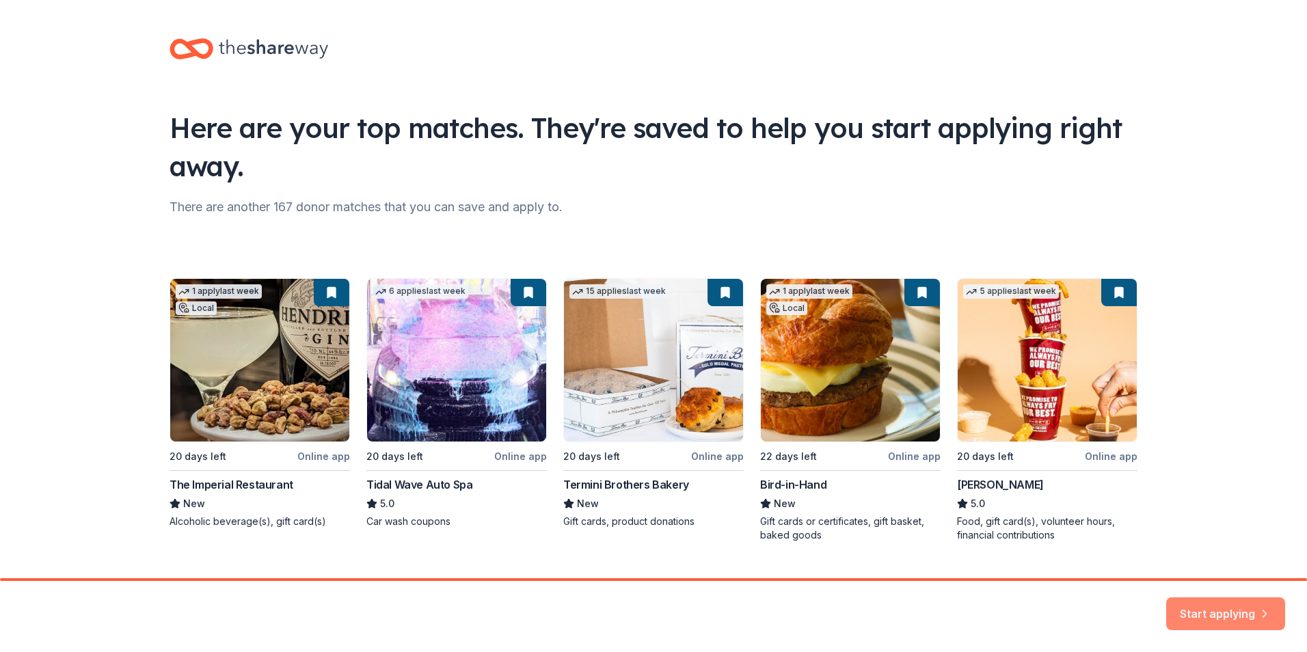
click at [1203, 607] on button "Start applying" at bounding box center [1225, 608] width 119 height 33
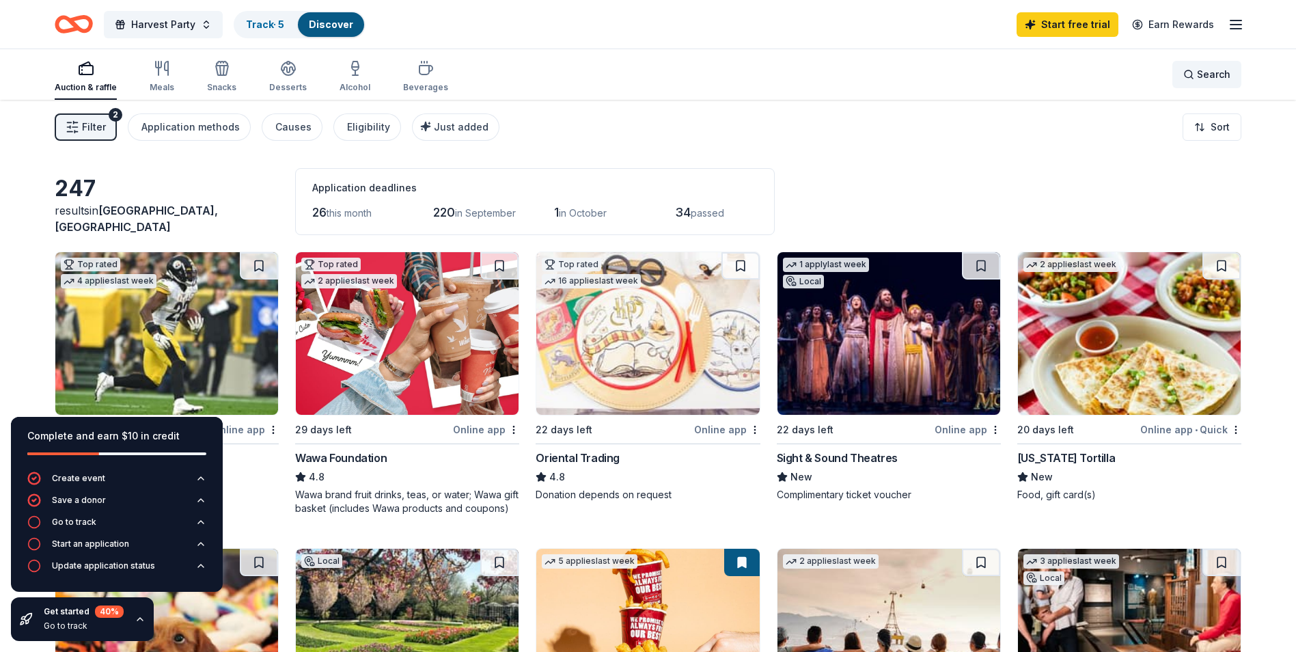
click at [1205, 76] on span "Search" at bounding box center [1213, 74] width 33 height 16
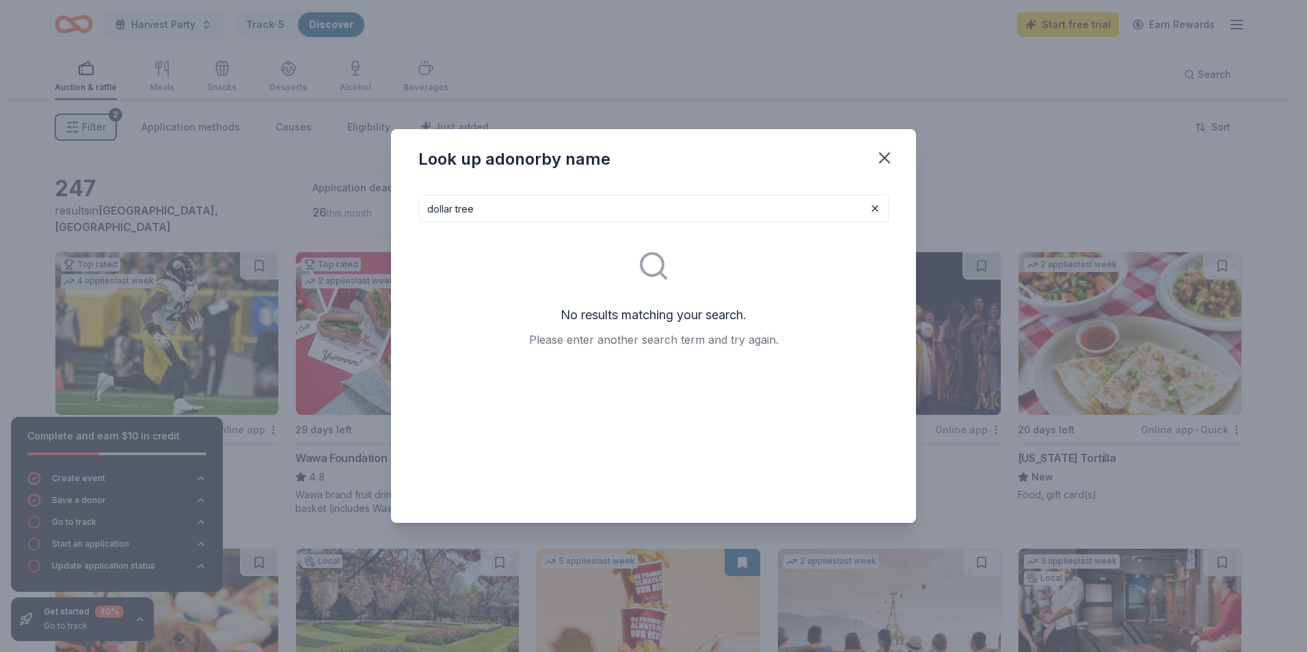
drag, startPoint x: 545, startPoint y: 210, endPoint x: 420, endPoint y: 208, distance: 125.8
click at [420, 208] on input "dollar tree" at bounding box center [653, 208] width 470 height 27
type input "walmart"
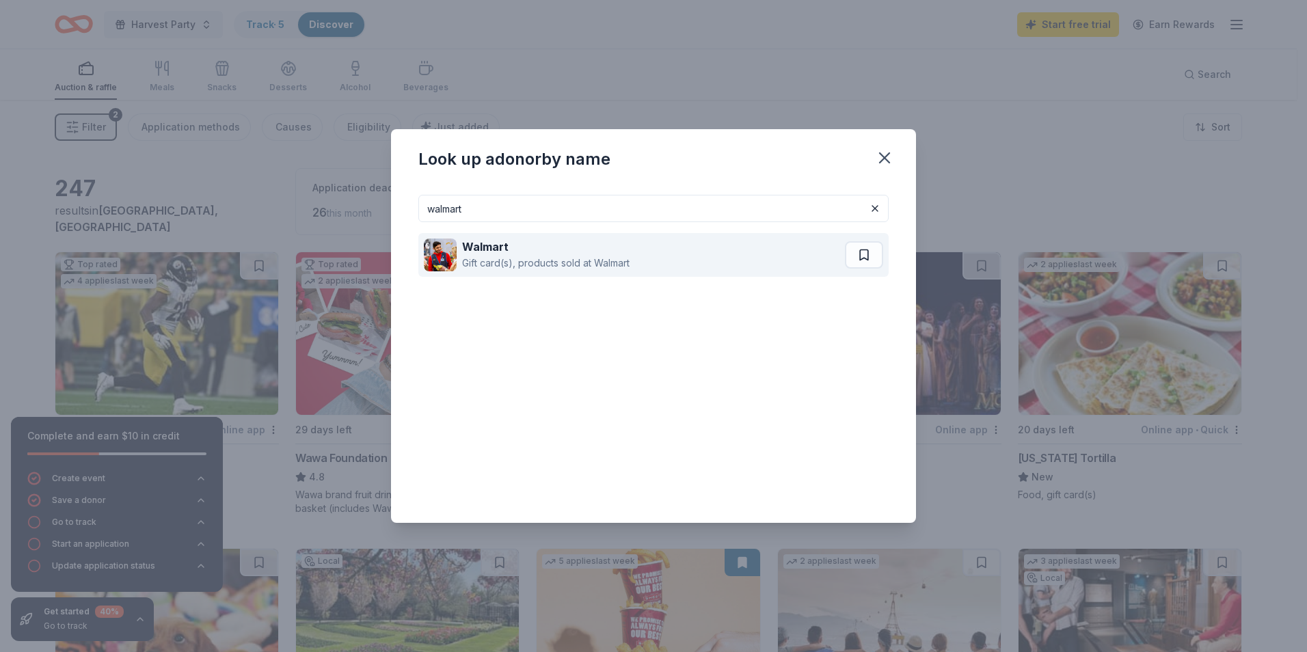
click at [530, 258] on div "Gift card(s), products sold at Walmart" at bounding box center [545, 263] width 167 height 16
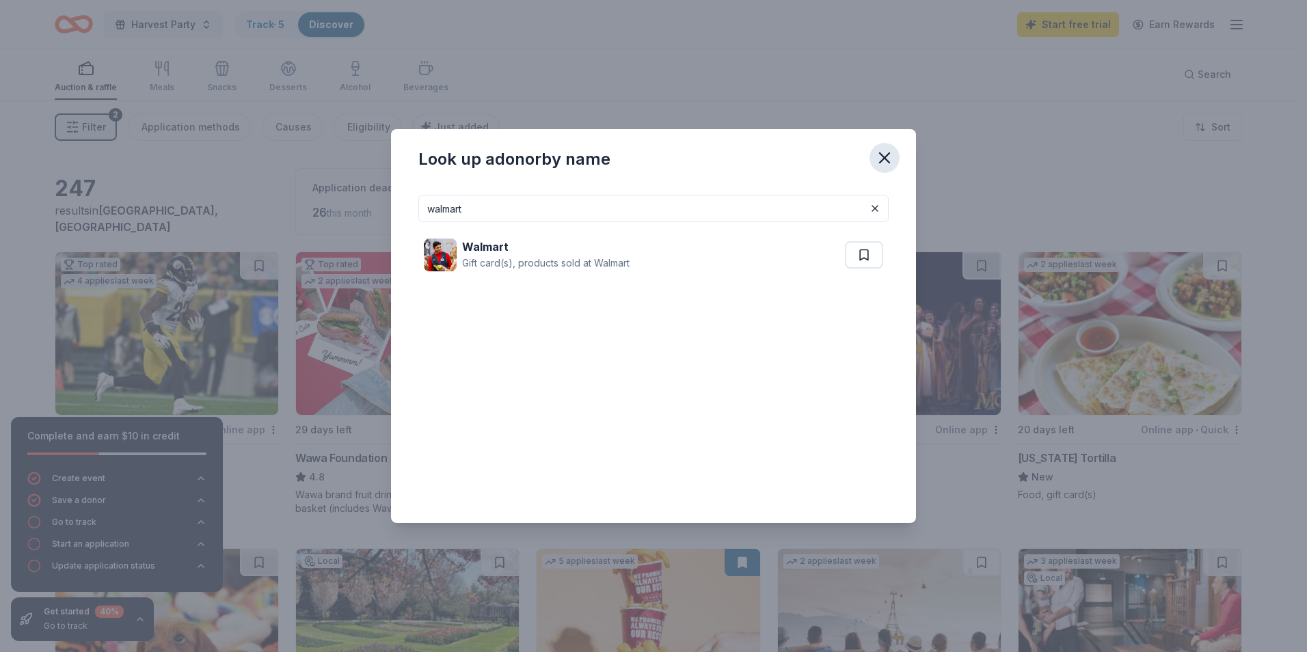
click at [888, 159] on icon "button" at bounding box center [884, 157] width 19 height 19
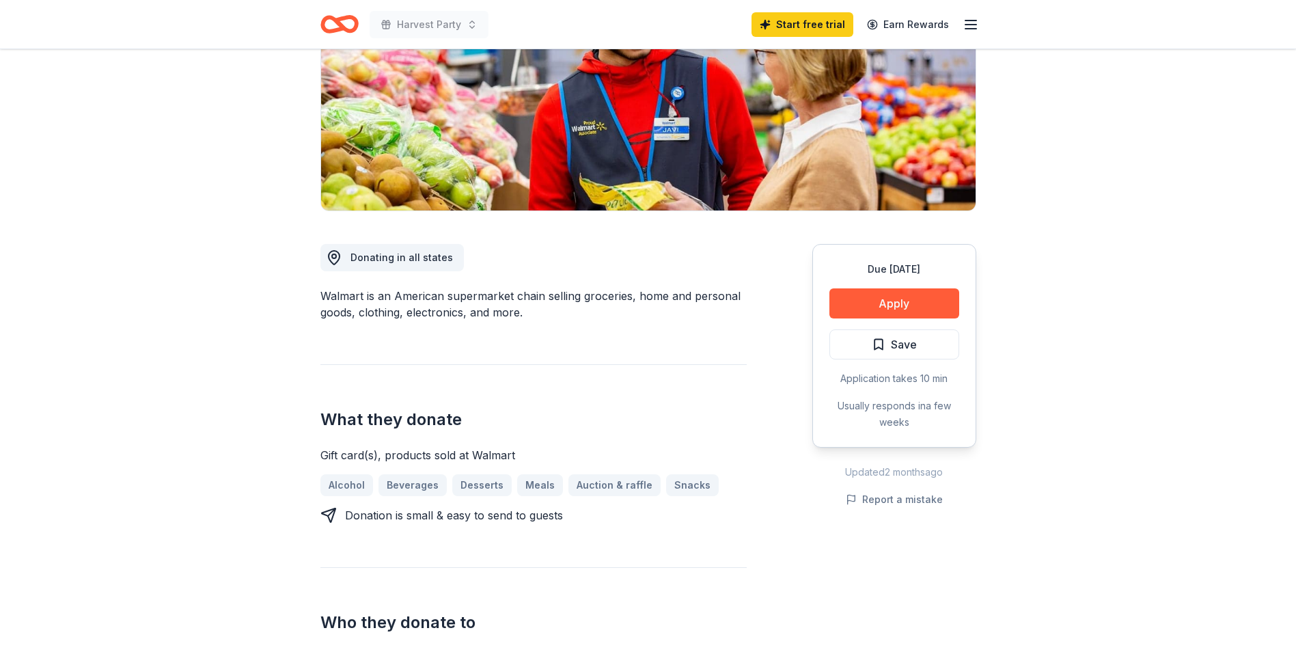
scroll to position [205, 0]
click at [871, 302] on button "Apply" at bounding box center [895, 303] width 130 height 30
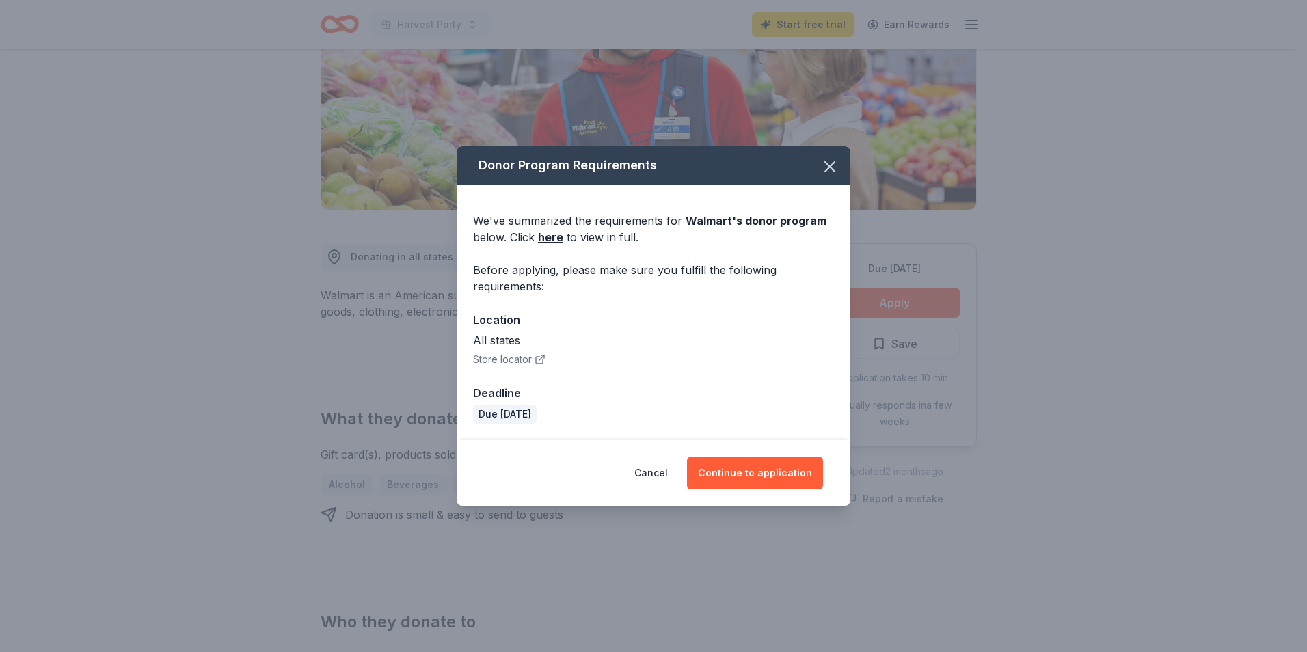
click at [528, 358] on button "Store locator" at bounding box center [509, 359] width 72 height 16
click at [763, 472] on button "Continue to application" at bounding box center [755, 472] width 136 height 33
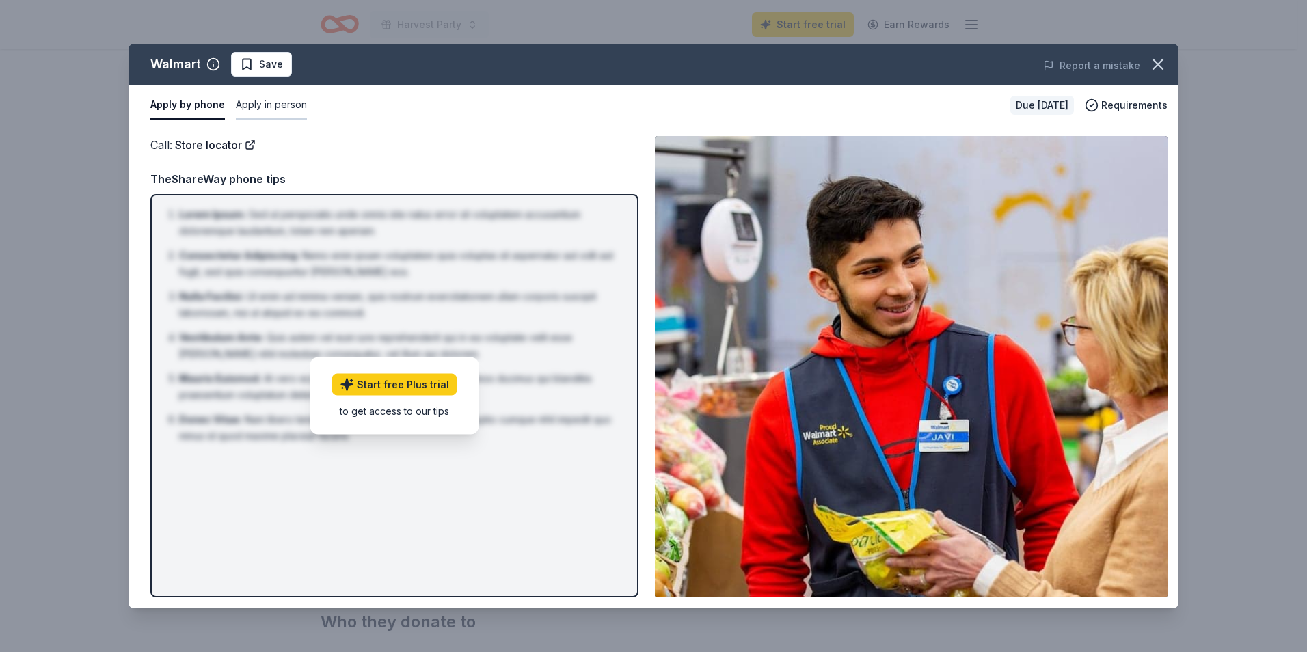
click at [271, 108] on button "Apply in person" at bounding box center [271, 105] width 71 height 29
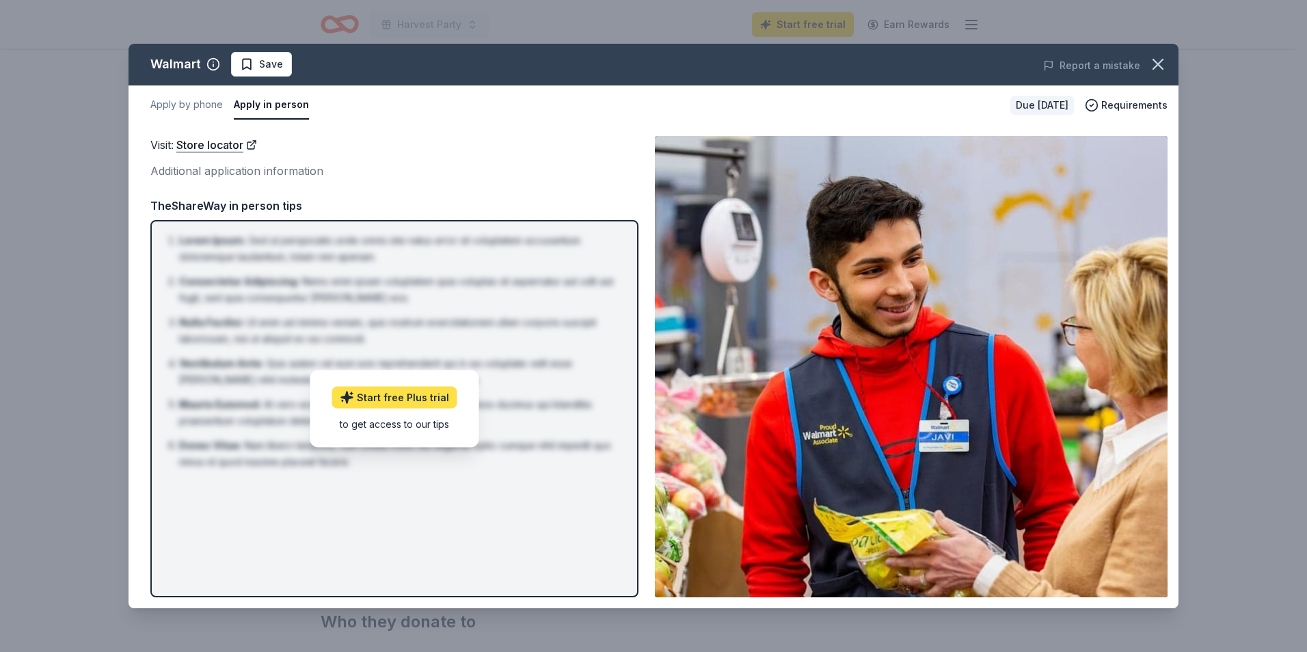
click at [413, 397] on link "Start free Plus trial" at bounding box center [394, 398] width 125 height 22
click at [1160, 66] on icon "button" at bounding box center [1158, 64] width 10 height 10
